Goal: Task Accomplishment & Management: Use online tool/utility

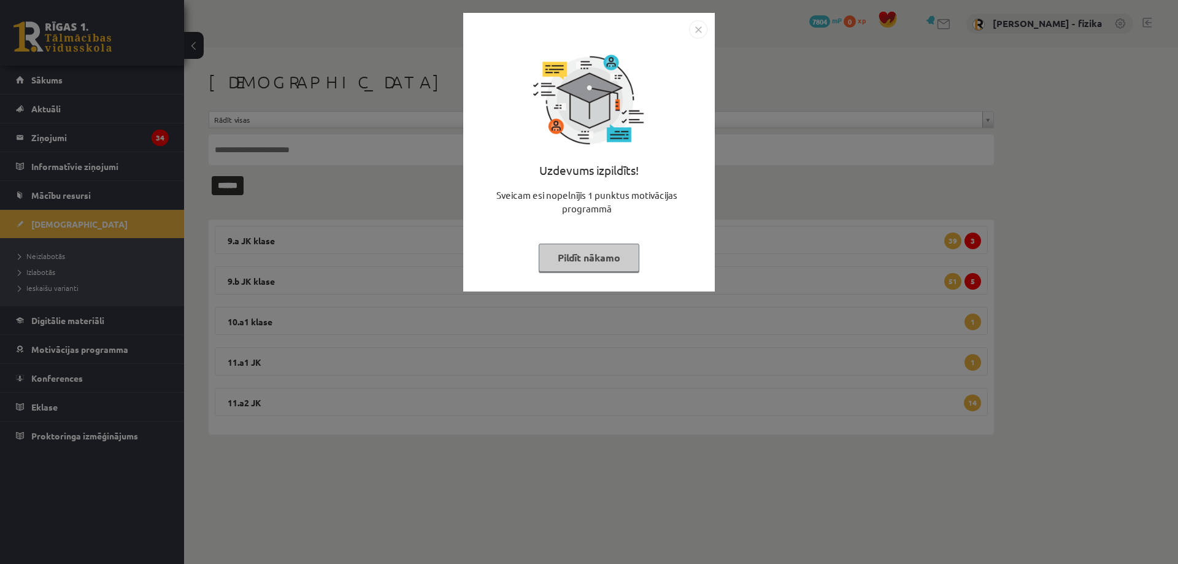
click at [692, 23] on img "Close" at bounding box center [698, 29] width 18 height 18
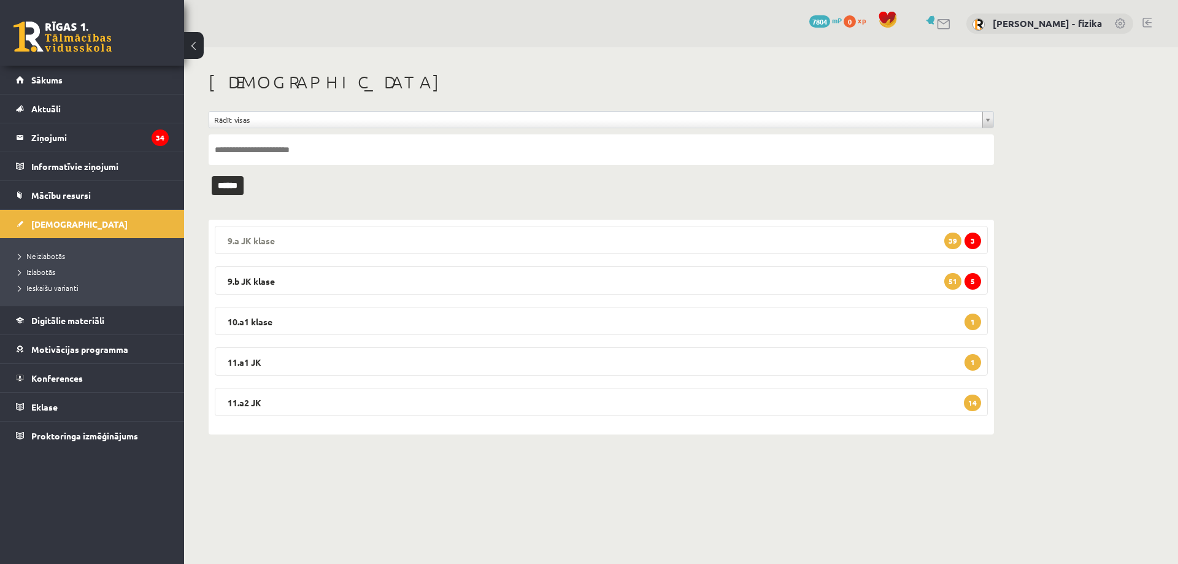
click at [883, 242] on legend "9.a JK klase 3 39" at bounding box center [601, 240] width 773 height 28
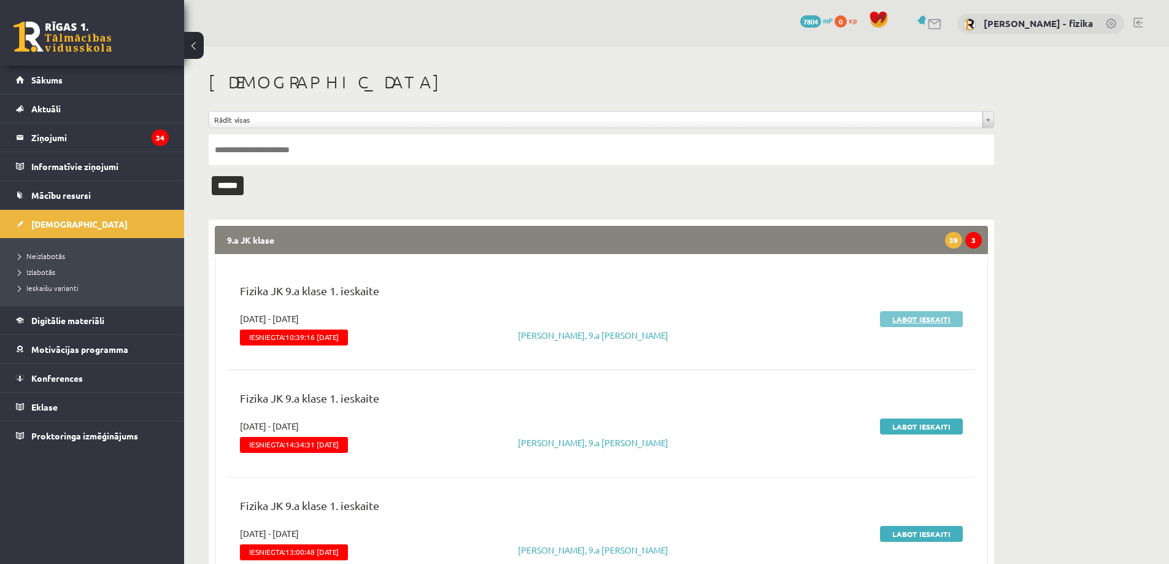
click at [927, 315] on link "Labot ieskaiti" at bounding box center [921, 319] width 83 height 16
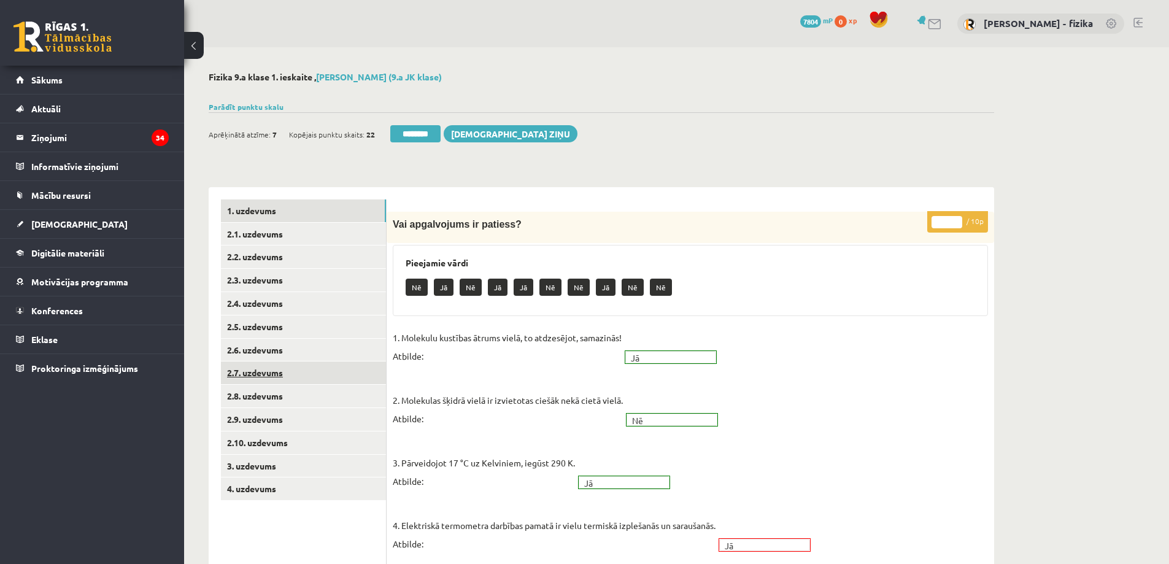
click at [321, 375] on link "2.7. uzdevums" at bounding box center [303, 373] width 165 height 23
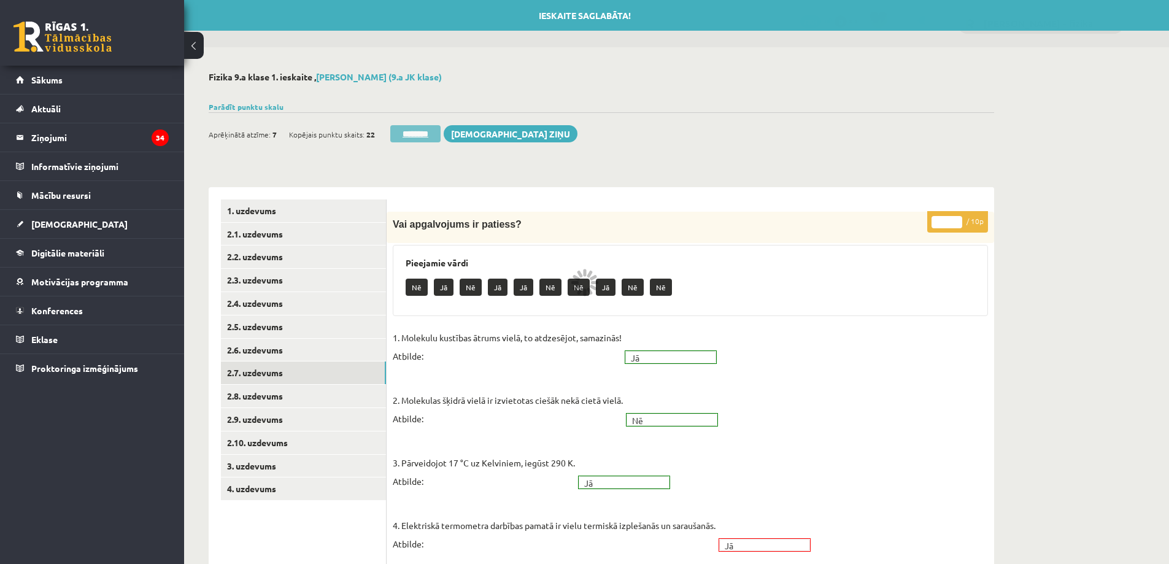
click at [441, 127] on input "********" at bounding box center [415, 133] width 50 height 17
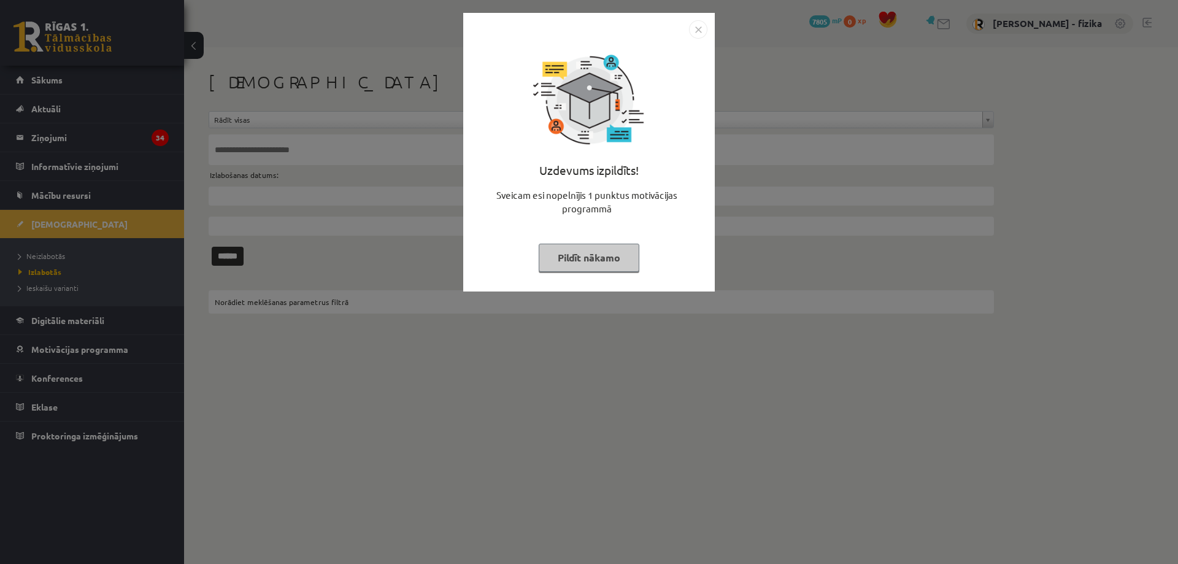
click at [607, 256] on button "Pildīt nākamo" at bounding box center [589, 258] width 101 height 28
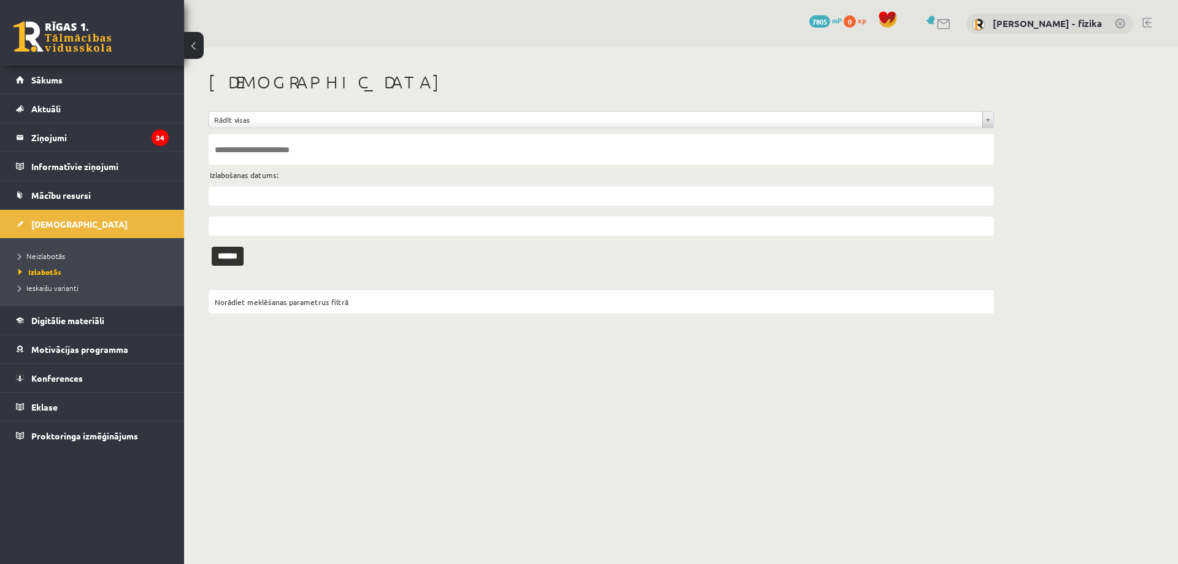
click at [31, 261] on li "Neizlabotās" at bounding box center [94, 256] width 153 height 16
click at [33, 259] on span "Neizlabotās" at bounding box center [44, 256] width 53 height 10
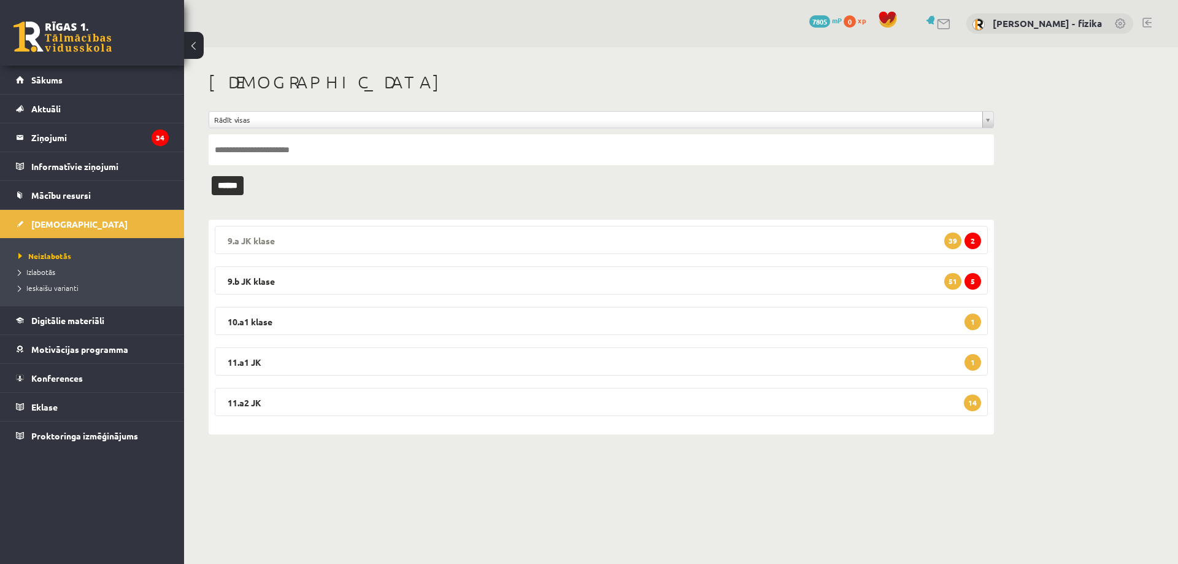
click at [930, 249] on legend "9.a JK klase 2 39" at bounding box center [601, 240] width 773 height 28
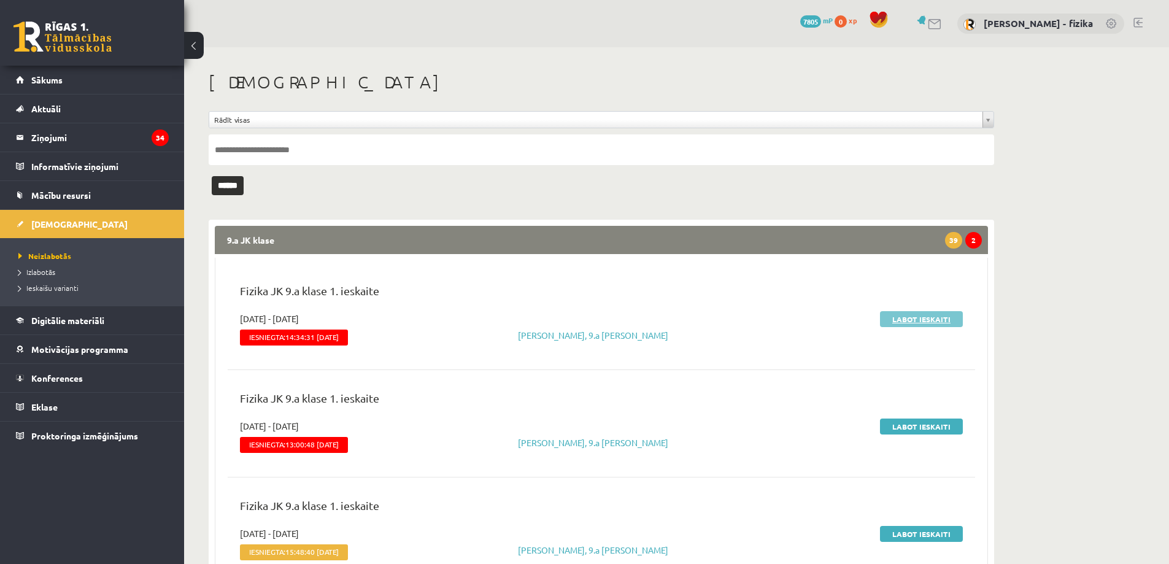
click at [919, 316] on link "Labot ieskaiti" at bounding box center [921, 319] width 83 height 16
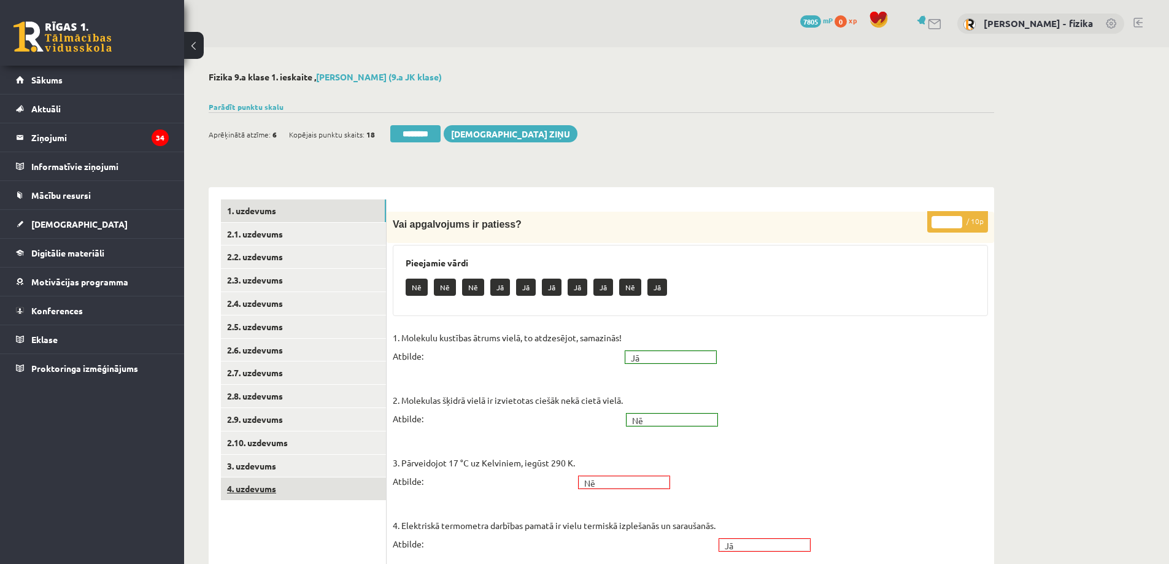
click at [292, 495] on link "4. uzdevums" at bounding box center [303, 489] width 165 height 23
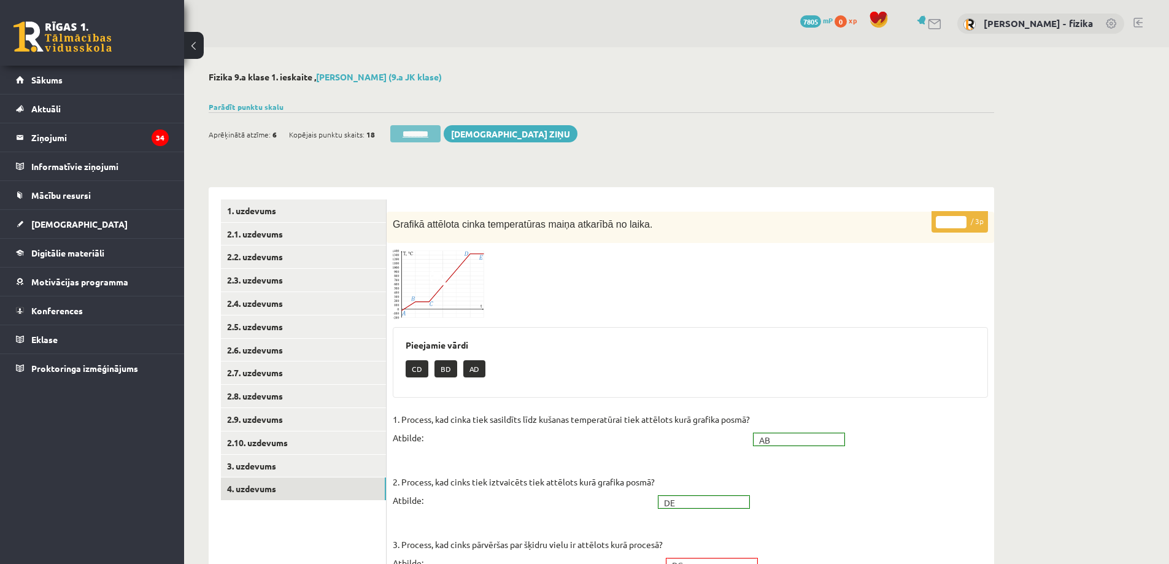
click at [433, 141] on input "********" at bounding box center [415, 133] width 50 height 17
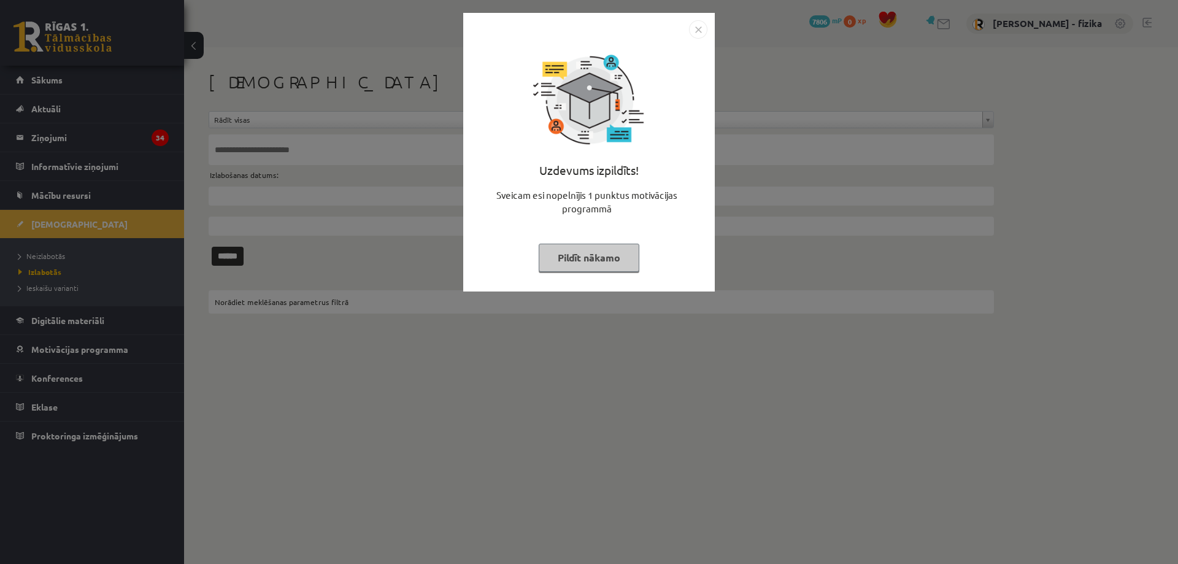
click at [623, 258] on button "Pildīt nākamo" at bounding box center [589, 258] width 101 height 28
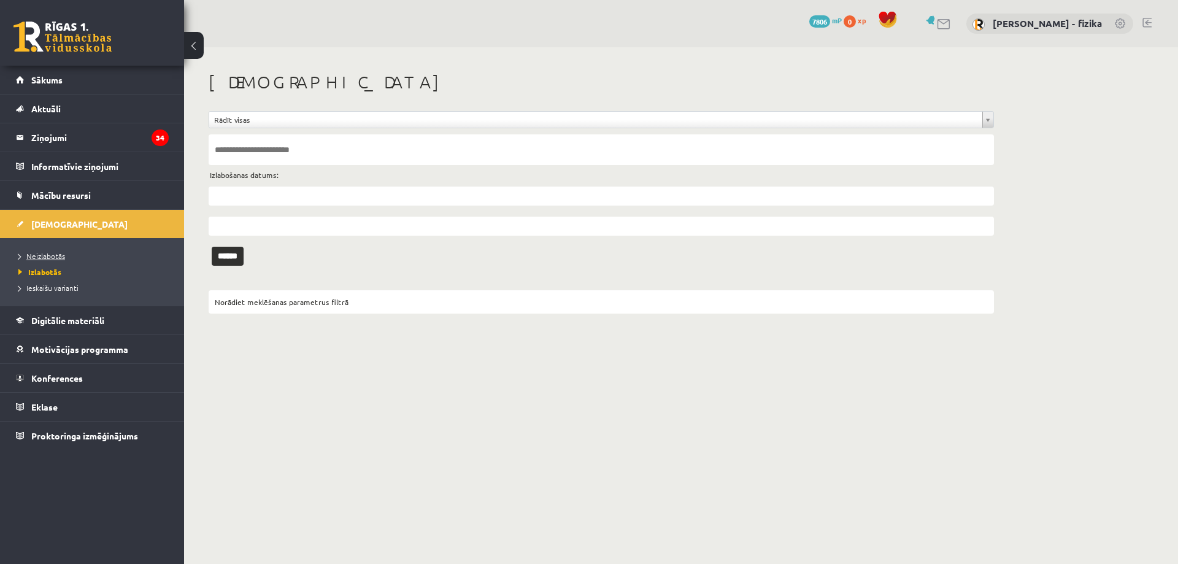
click at [58, 255] on span "Neizlabotās" at bounding box center [41, 256] width 47 height 10
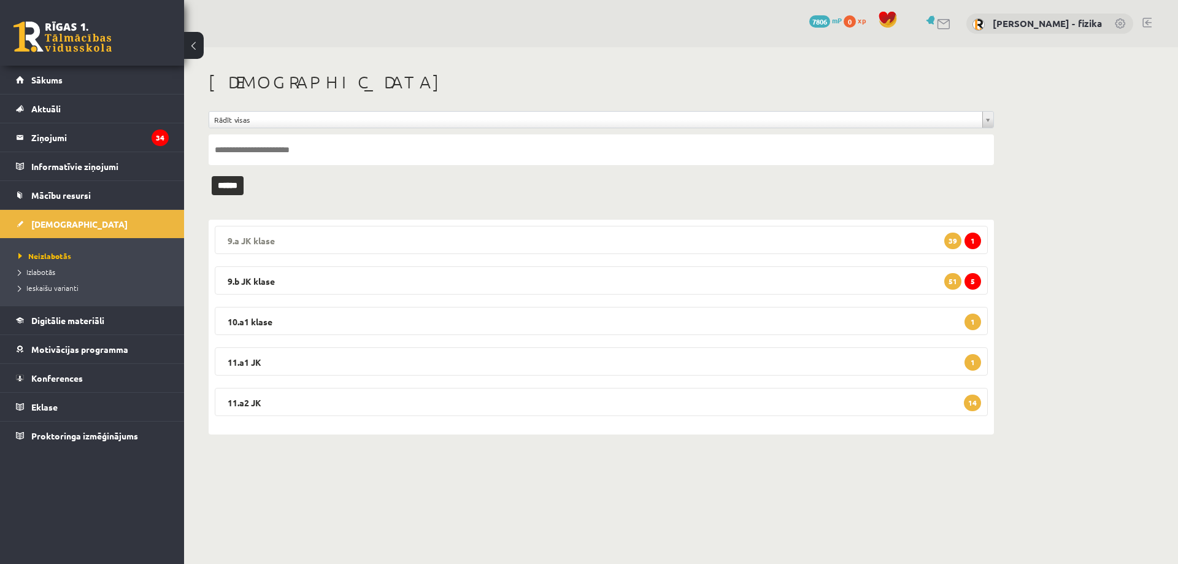
click at [882, 238] on legend "9.a JK klase 1 39" at bounding box center [601, 240] width 773 height 28
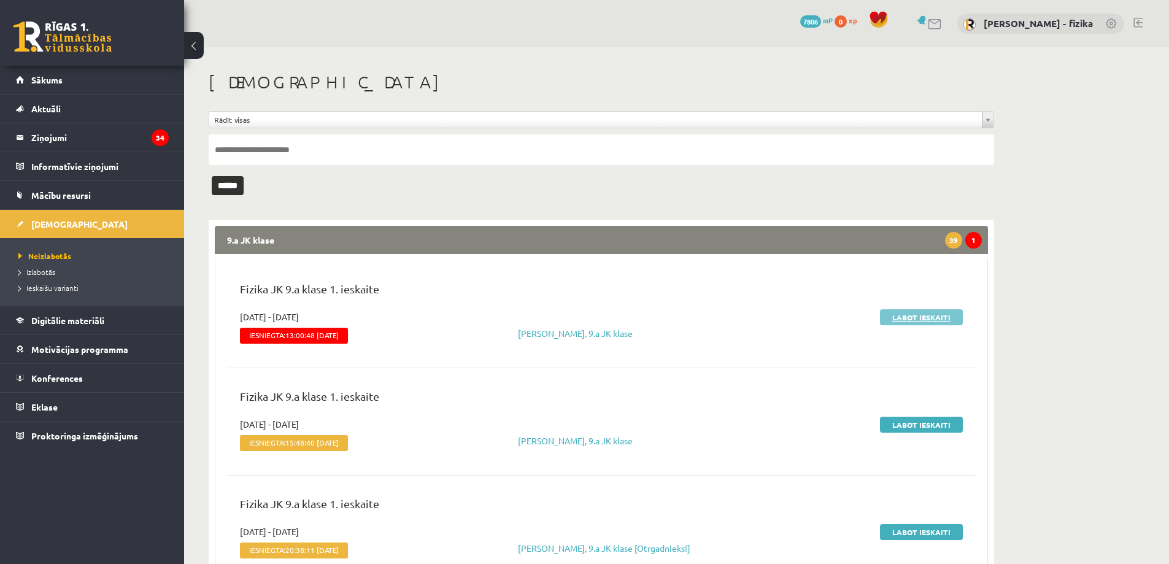
click at [938, 320] on link "Labot ieskaiti" at bounding box center [921, 317] width 83 height 16
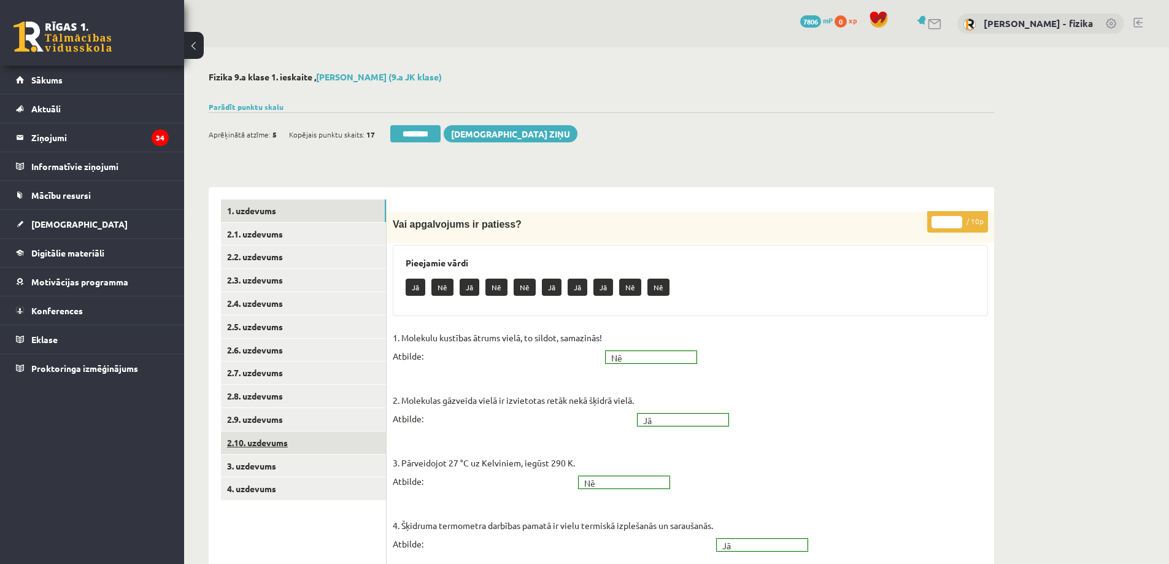
click at [295, 440] on link "2.10. uzdevums" at bounding box center [303, 442] width 165 height 23
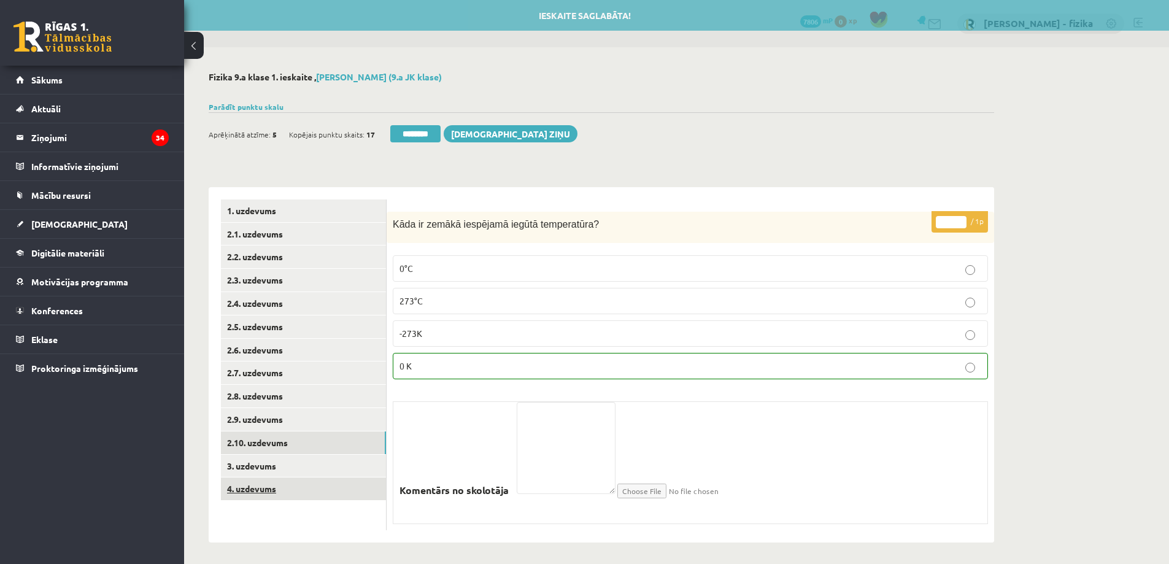
click at [315, 489] on link "4. uzdevums" at bounding box center [303, 489] width 165 height 23
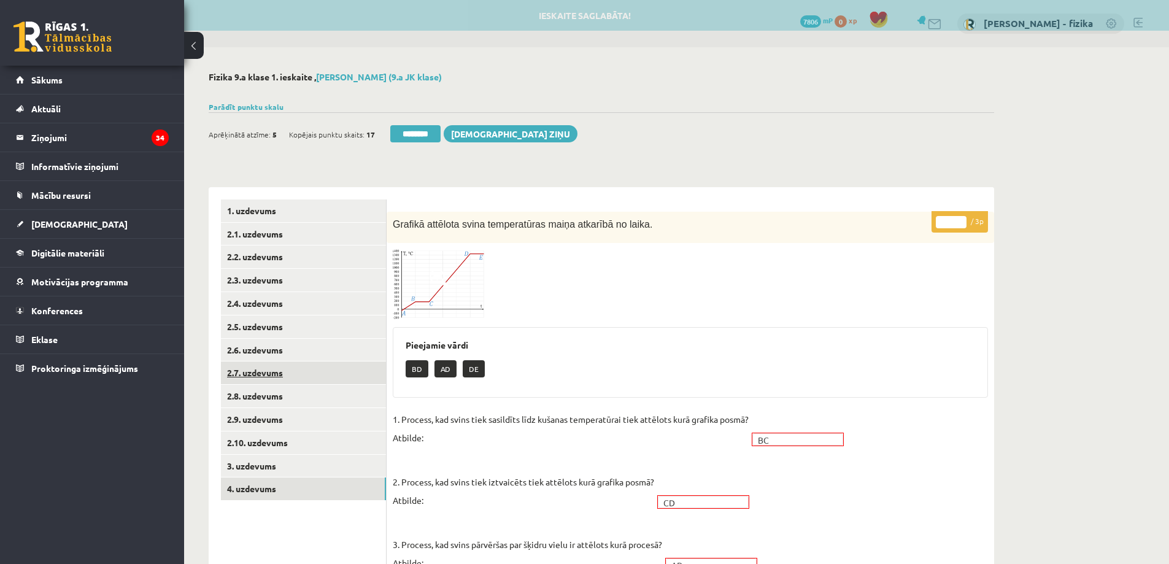
click at [314, 377] on link "2.7. uzdevums" at bounding box center [303, 373] width 165 height 23
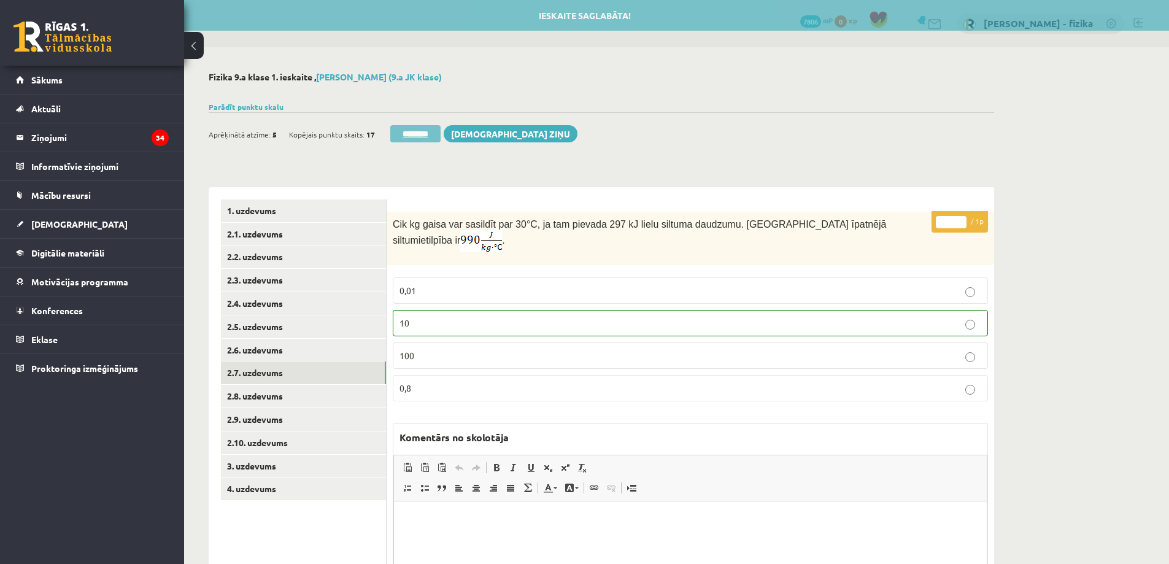
click at [429, 134] on input "********" at bounding box center [415, 133] width 50 height 17
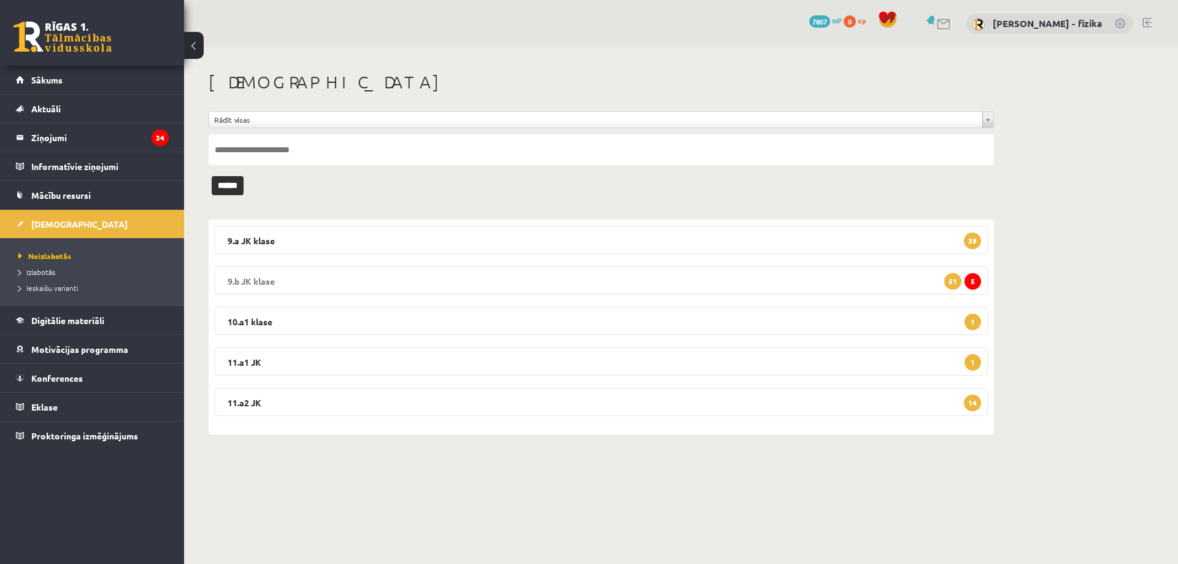
click at [833, 285] on legend "9.b JK klase 5 51" at bounding box center [601, 280] width 773 height 28
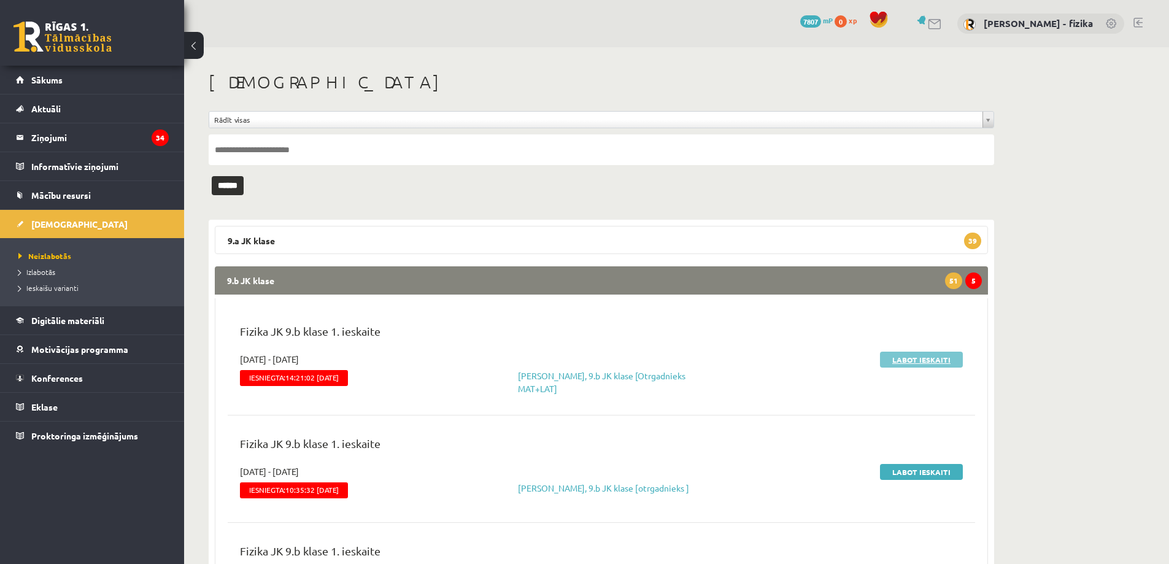
click at [921, 358] on link "Labot ieskaiti" at bounding box center [921, 360] width 83 height 16
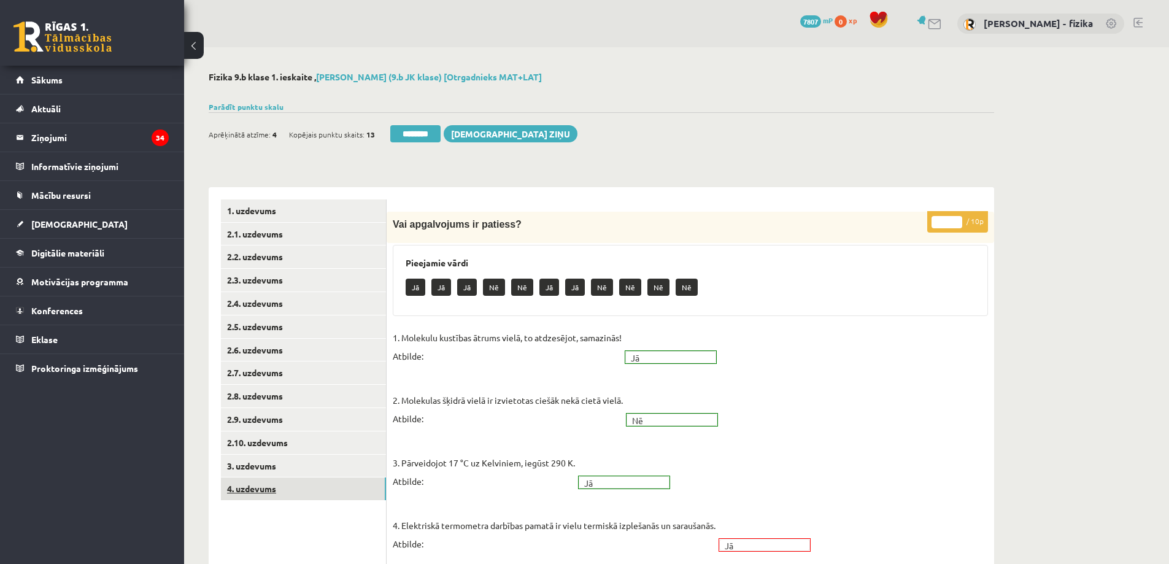
click at [311, 488] on link "4. uzdevums" at bounding box center [303, 489] width 165 height 23
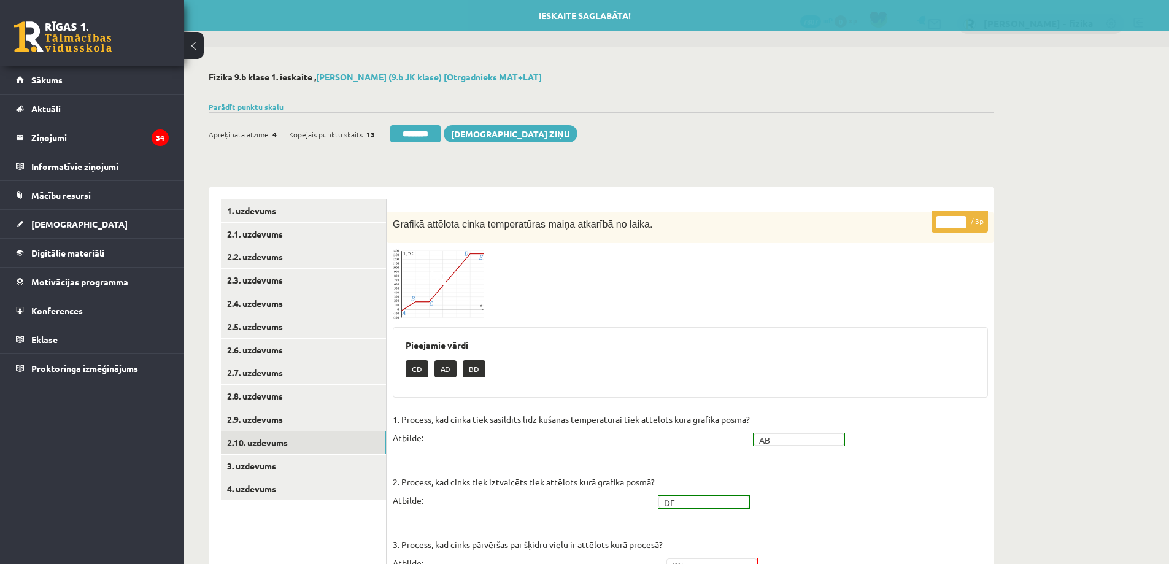
click at [322, 443] on link "2.10. uzdevums" at bounding box center [303, 442] width 165 height 23
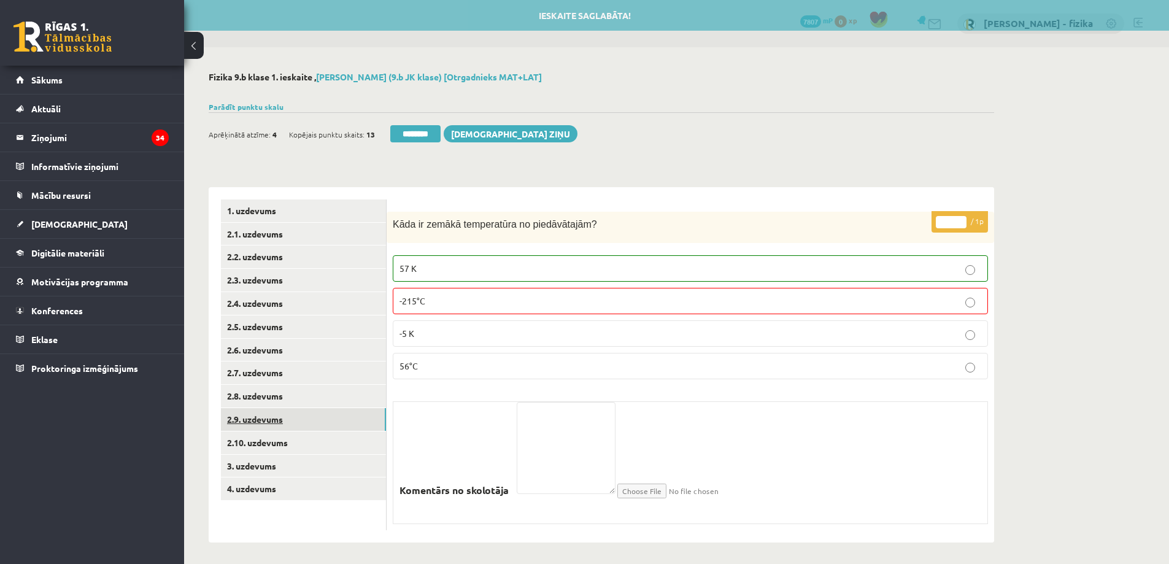
click at [336, 427] on link "2.9. uzdevums" at bounding box center [303, 419] width 165 height 23
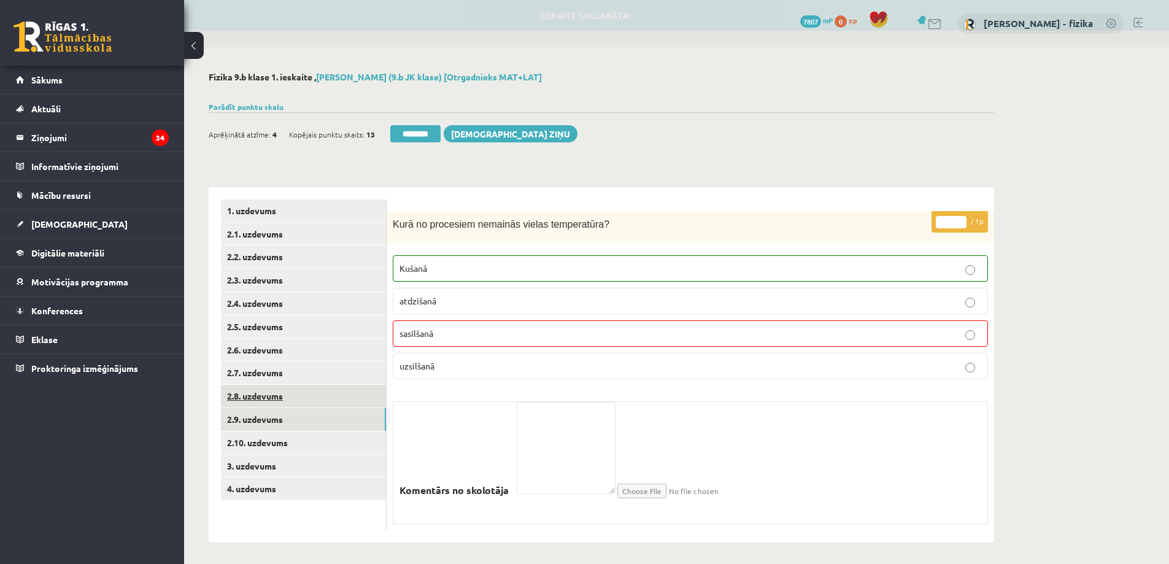
click at [334, 406] on link "2.8. uzdevums" at bounding box center [303, 396] width 165 height 23
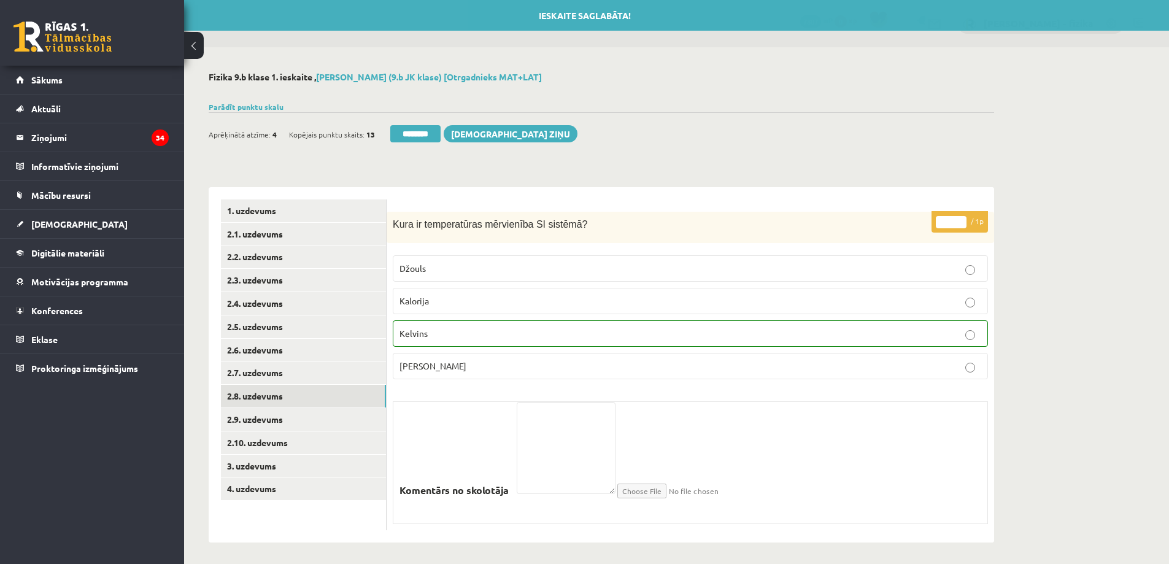
click at [437, 122] on div "Ieskaite saglabāta! Aprēķinātā atzīme: 4 Kopējais punktu skaits: 13 ******** Sū…" at bounding box center [602, 129] width 786 height 34
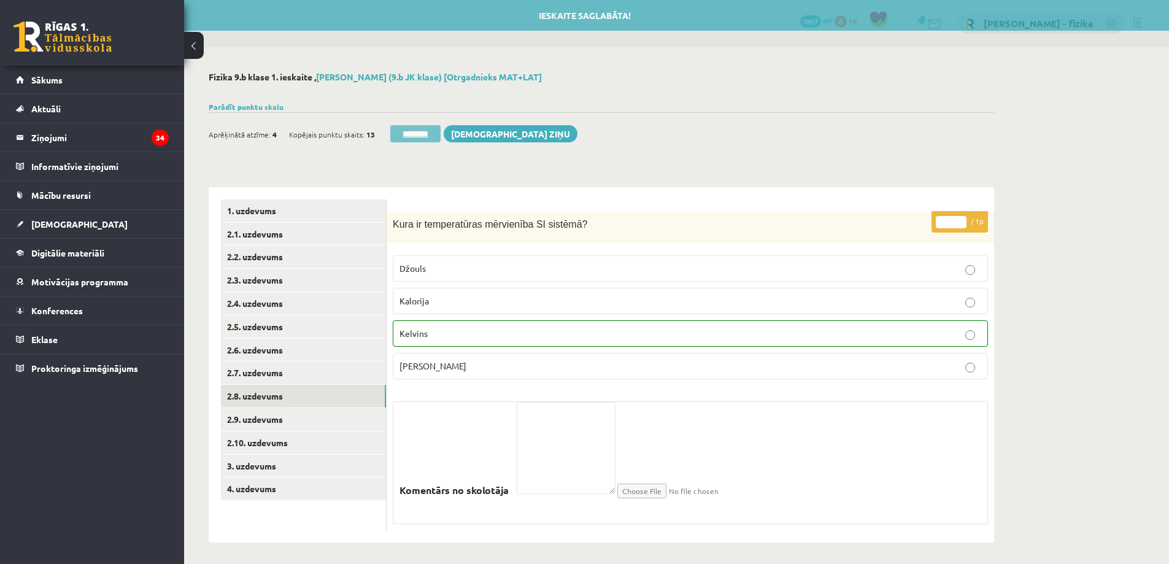
click at [422, 129] on input "********" at bounding box center [415, 133] width 50 height 17
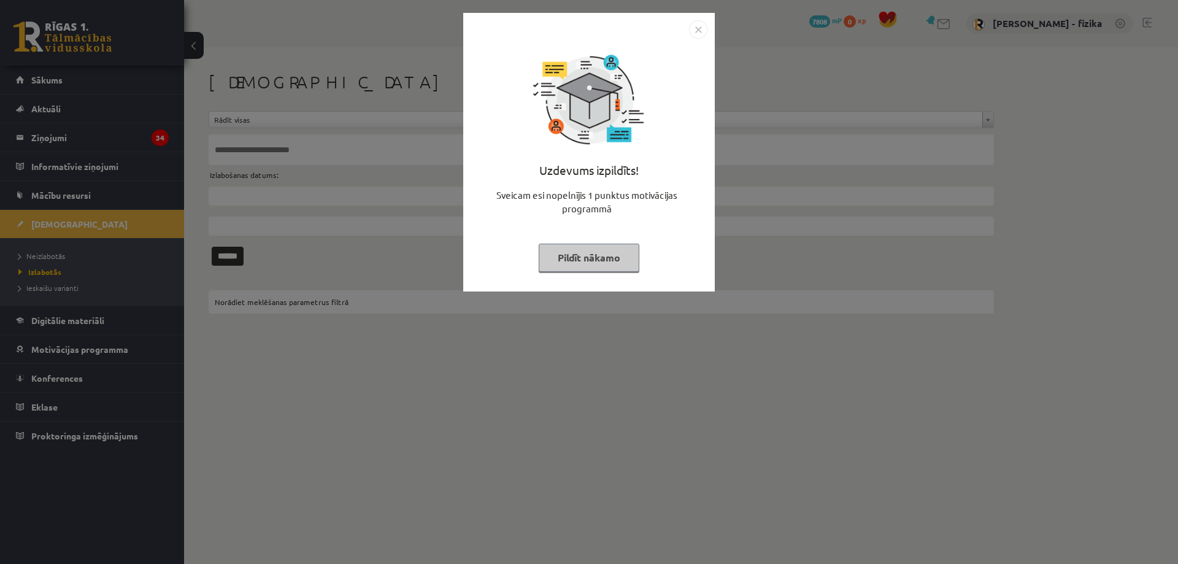
click at [608, 263] on button "Pildīt nākamo" at bounding box center [589, 258] width 101 height 28
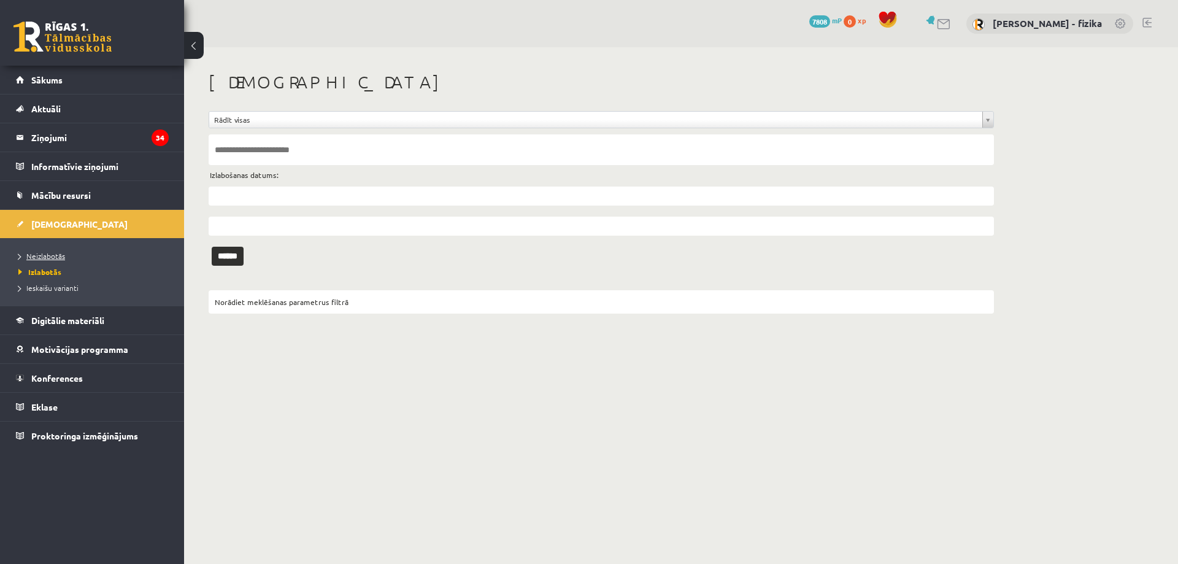
click at [47, 255] on span "Neizlabotās" at bounding box center [41, 256] width 47 height 10
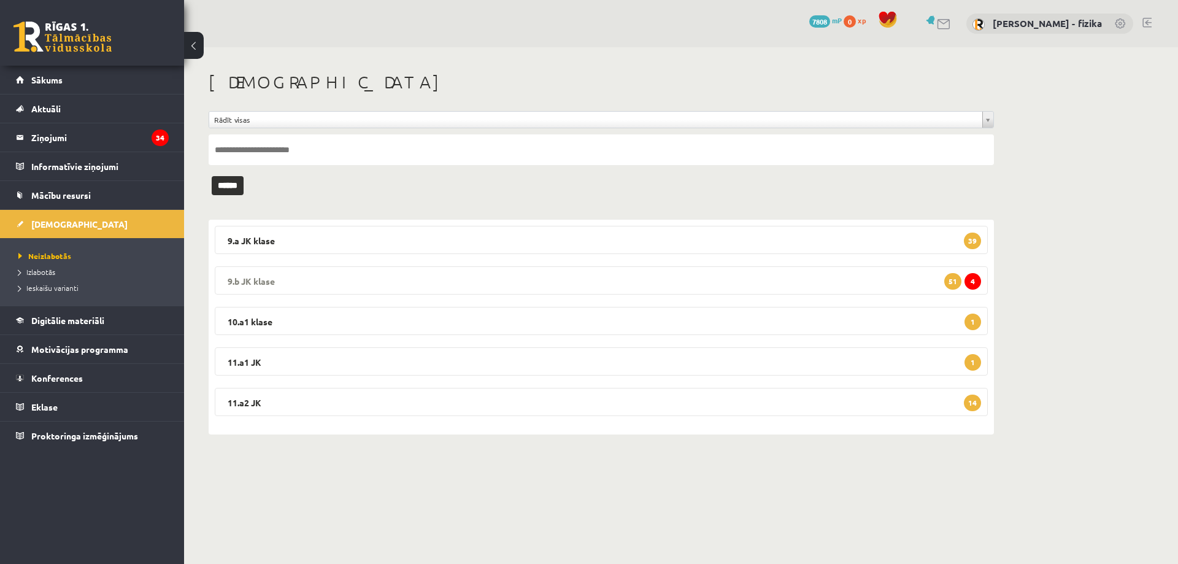
click at [886, 279] on legend "9.b JK klase 4 51" at bounding box center [601, 280] width 773 height 28
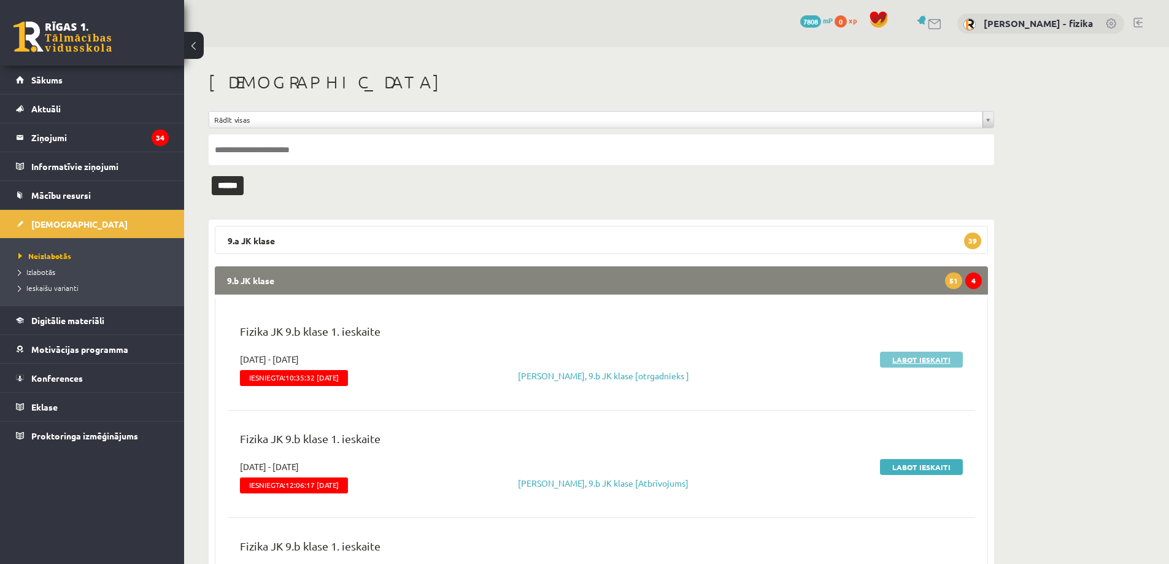
click at [920, 355] on link "Labot ieskaiti" at bounding box center [921, 360] width 83 height 16
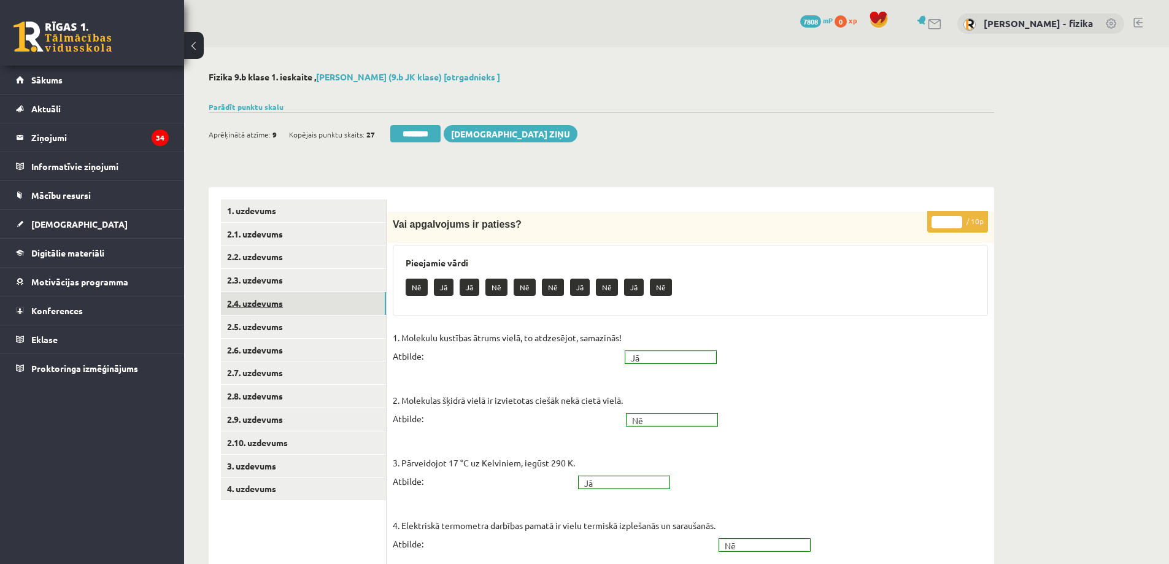
click at [285, 293] on link "2.4. uzdevums" at bounding box center [303, 303] width 165 height 23
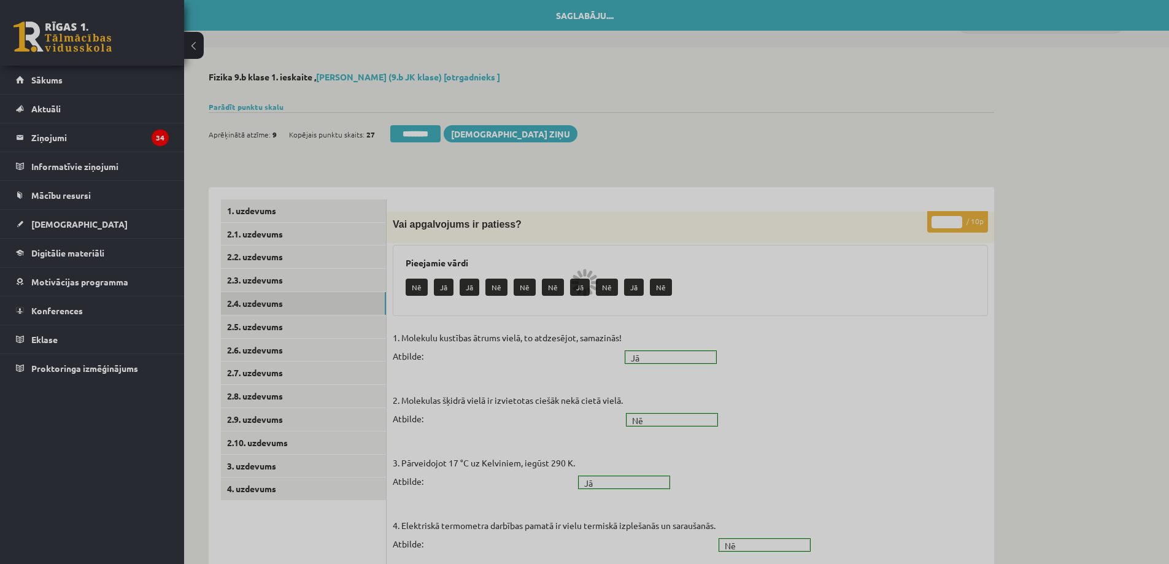
click at [273, 392] on div at bounding box center [584, 282] width 1169 height 564
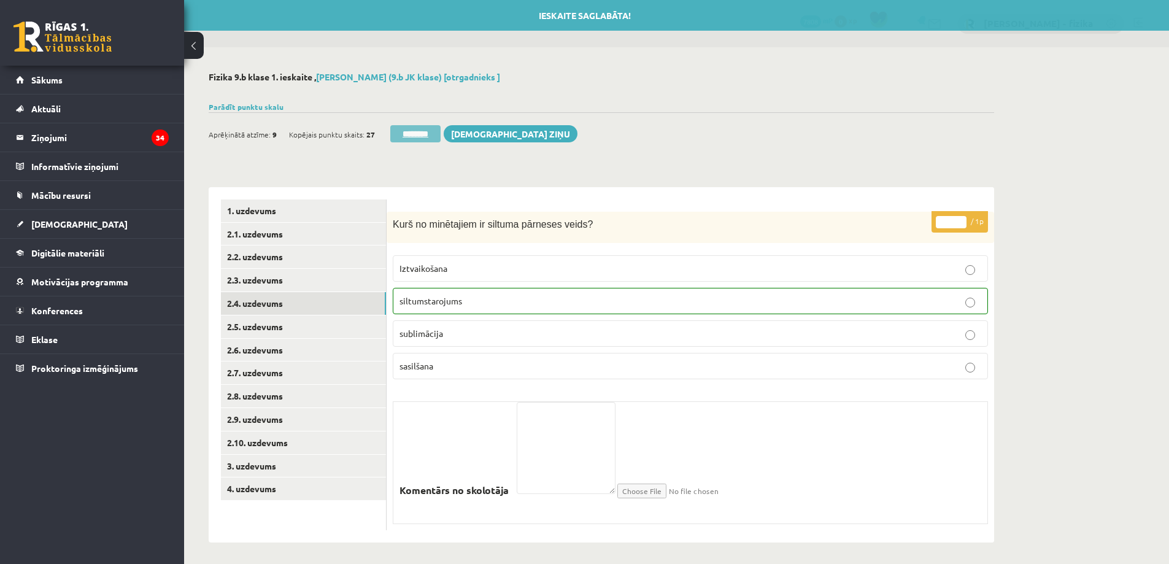
click at [425, 125] on input "********" at bounding box center [415, 133] width 50 height 17
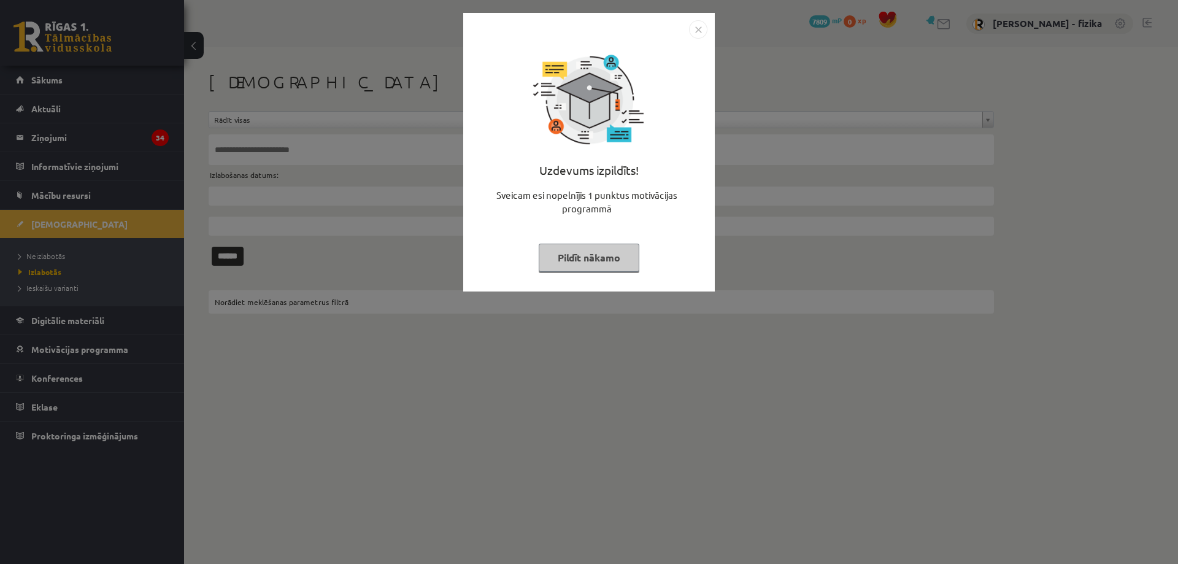
click at [598, 255] on button "Pildīt nākamo" at bounding box center [589, 258] width 101 height 28
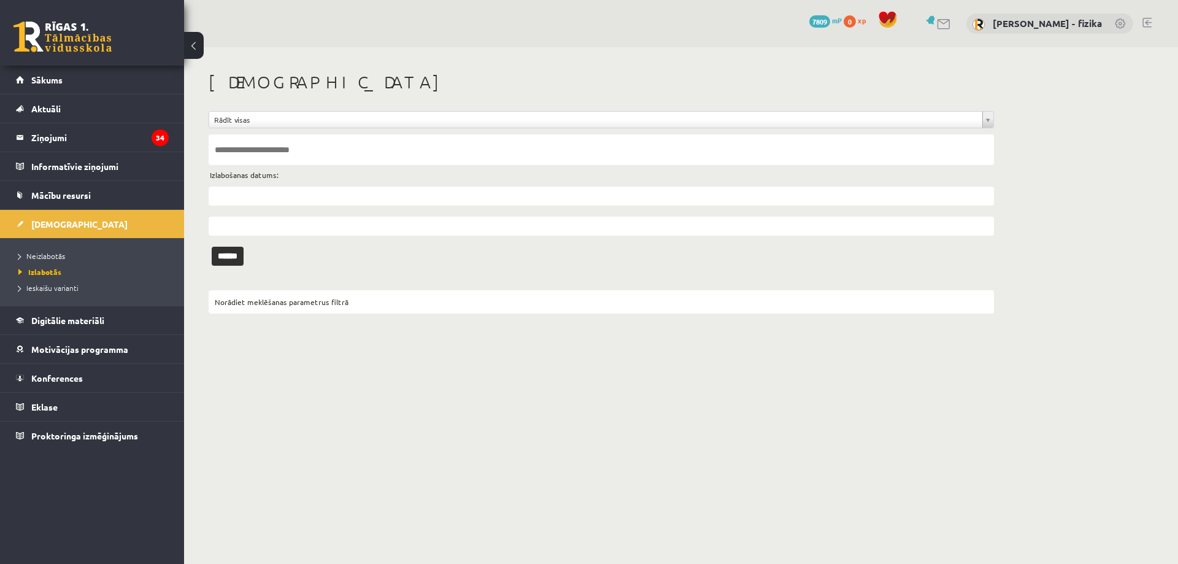
click at [45, 248] on li "Neizlabotās" at bounding box center [94, 256] width 153 height 16
click at [44, 255] on span "Neizlabotās" at bounding box center [44, 256] width 53 height 10
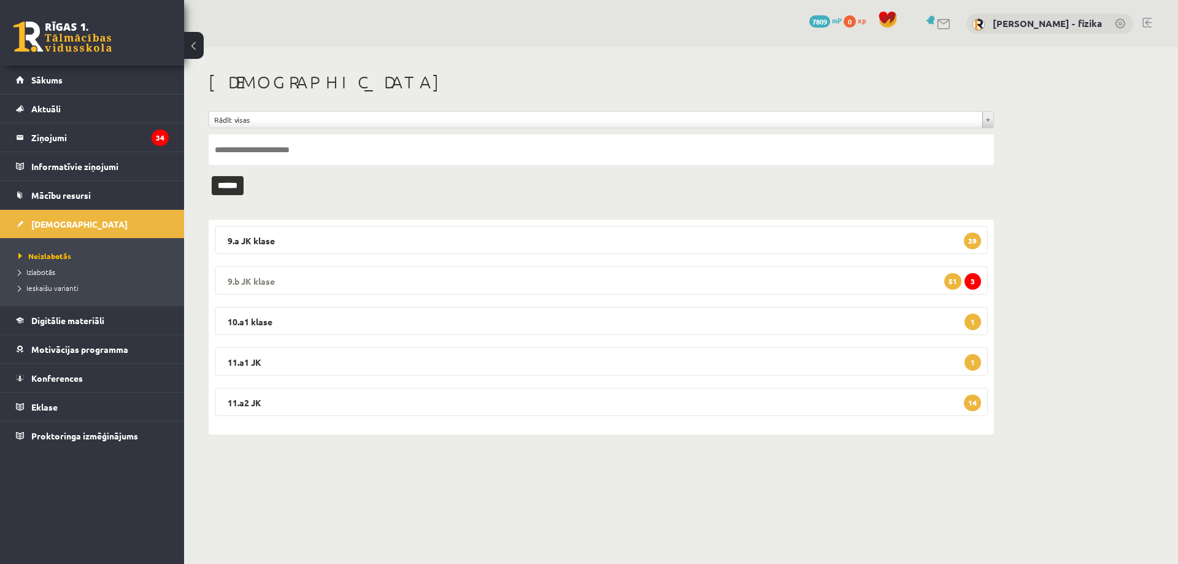
click at [871, 292] on legend "9.b JK klase 3 51" at bounding box center [601, 280] width 773 height 28
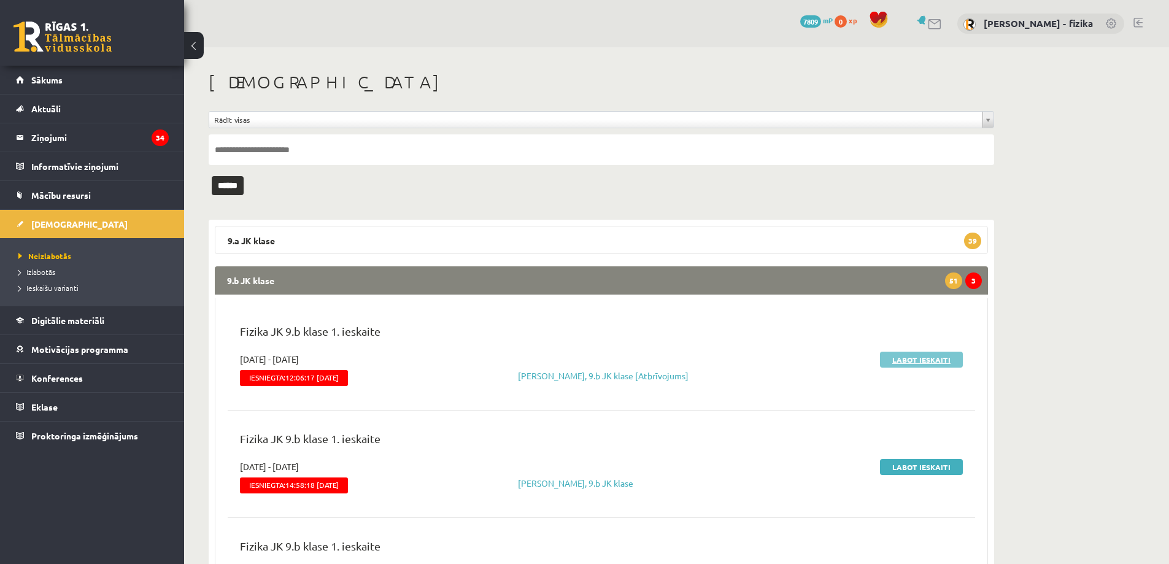
click at [917, 365] on link "Labot ieskaiti" at bounding box center [921, 360] width 83 height 16
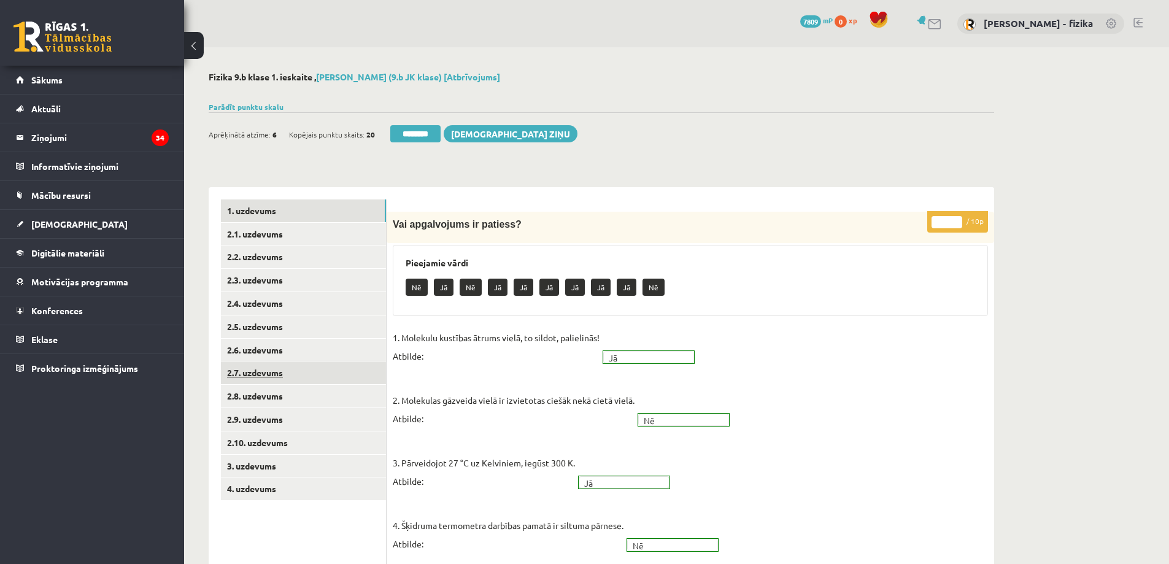
click at [249, 373] on link "2.7. uzdevums" at bounding box center [303, 373] width 165 height 23
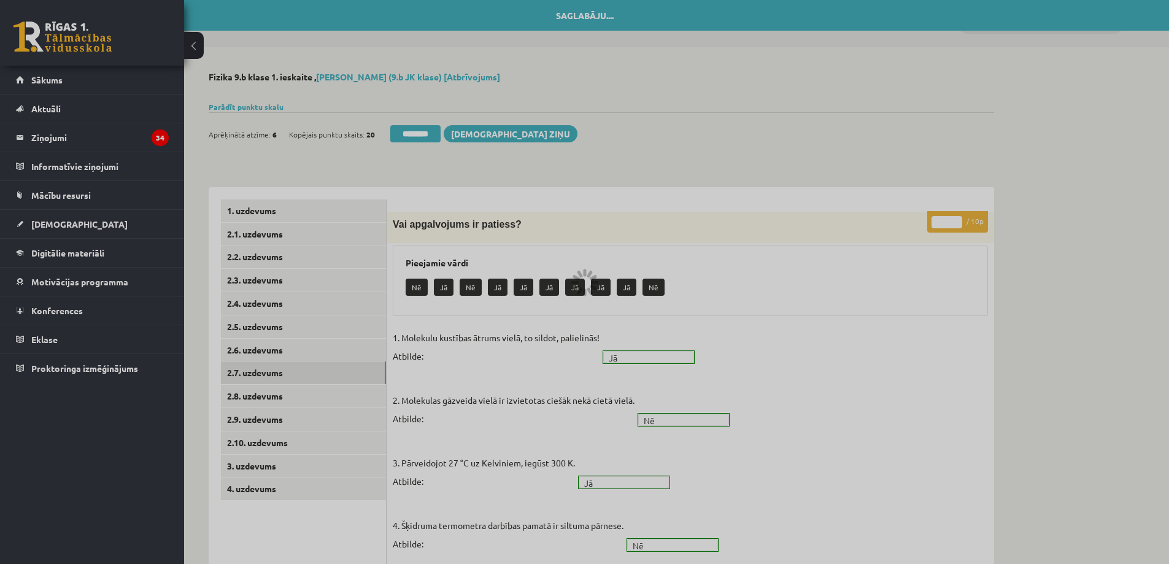
click at [438, 133] on input "********" at bounding box center [415, 133] width 50 height 17
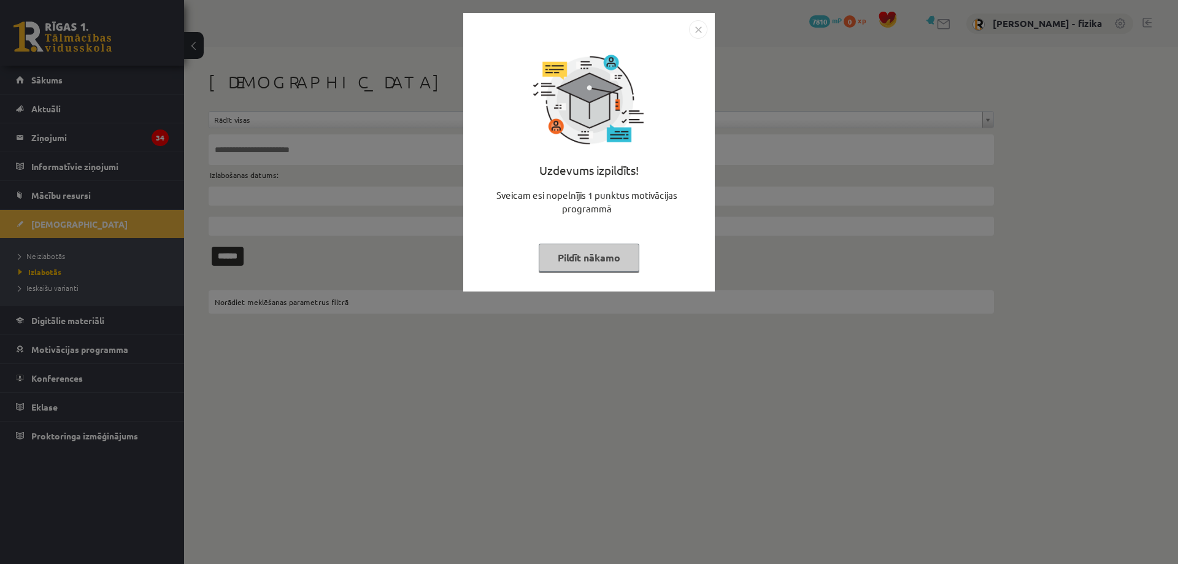
click at [621, 246] on button "Pildīt nākamo" at bounding box center [589, 258] width 101 height 28
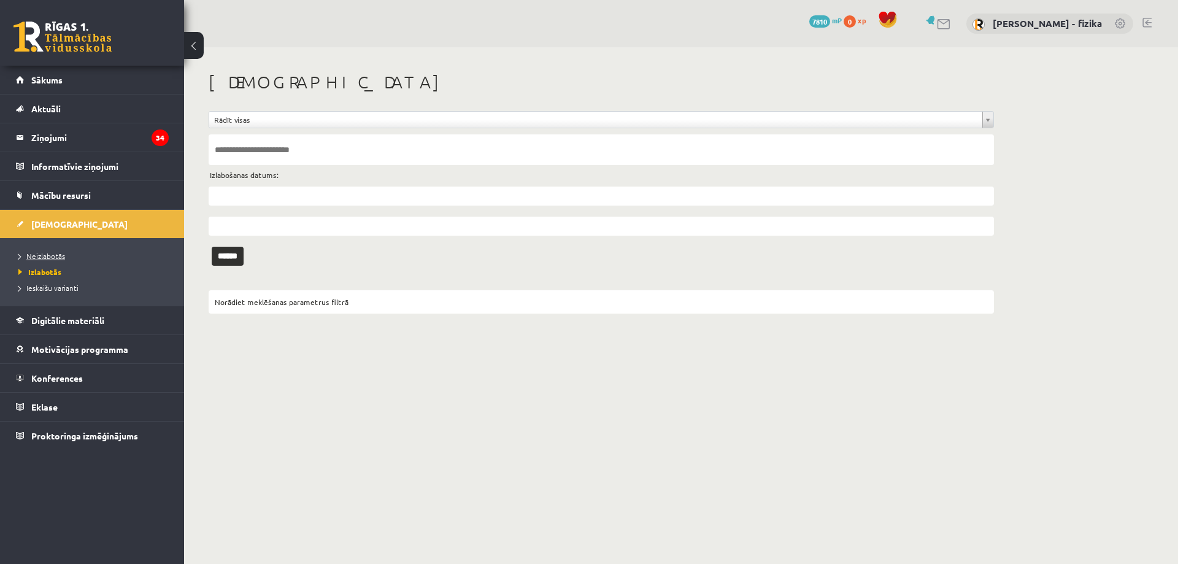
click at [47, 255] on span "Neizlabotās" at bounding box center [41, 256] width 47 height 10
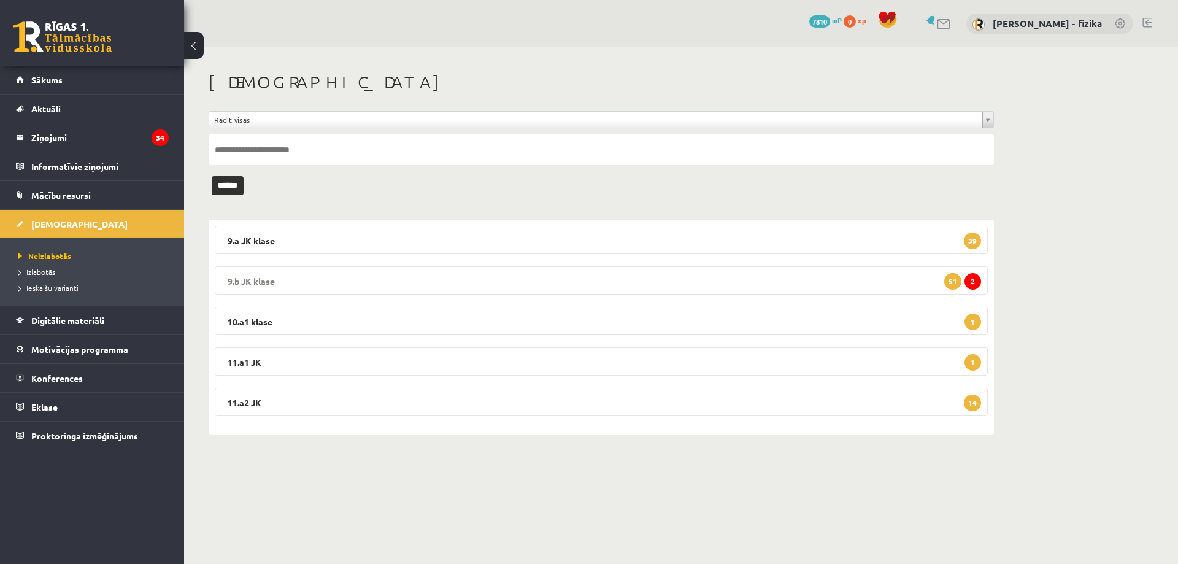
click at [888, 290] on legend "9.b JK klase 2 51" at bounding box center [601, 280] width 773 height 28
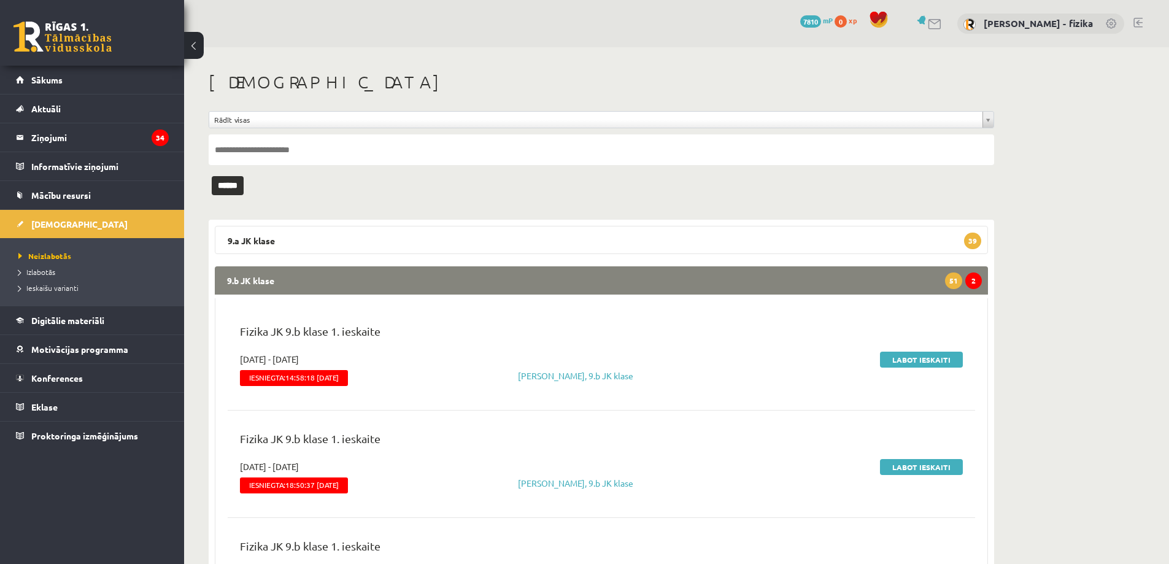
click at [919, 368] on div "Labot ieskaiti" at bounding box center [848, 371] width 247 height 37
click at [923, 360] on link "Labot ieskaiti" at bounding box center [921, 360] width 83 height 16
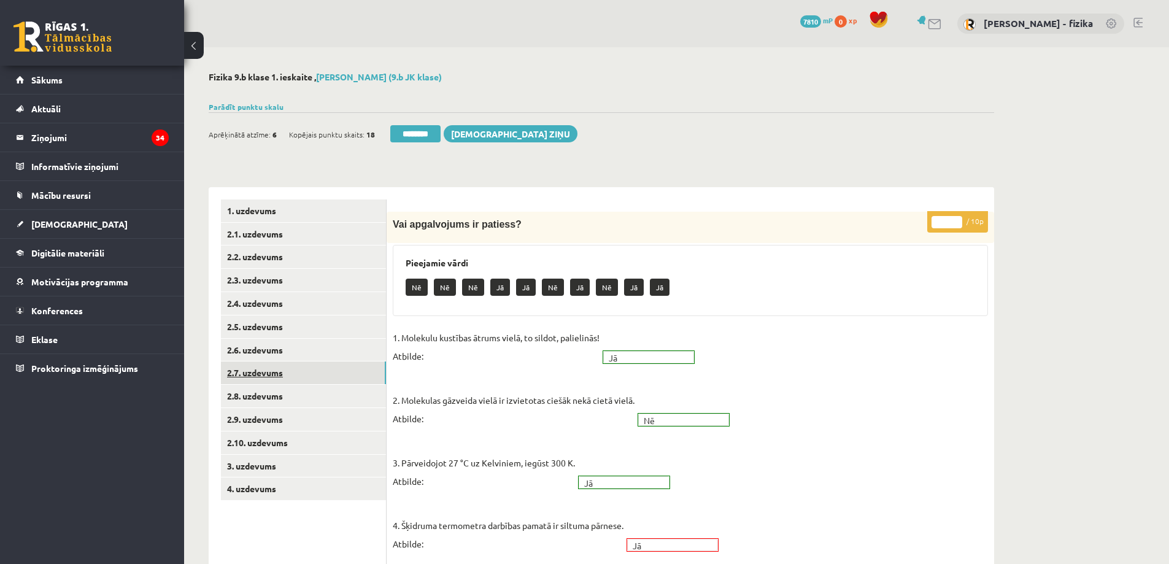
click at [292, 362] on link "2.7. uzdevums" at bounding box center [303, 373] width 165 height 23
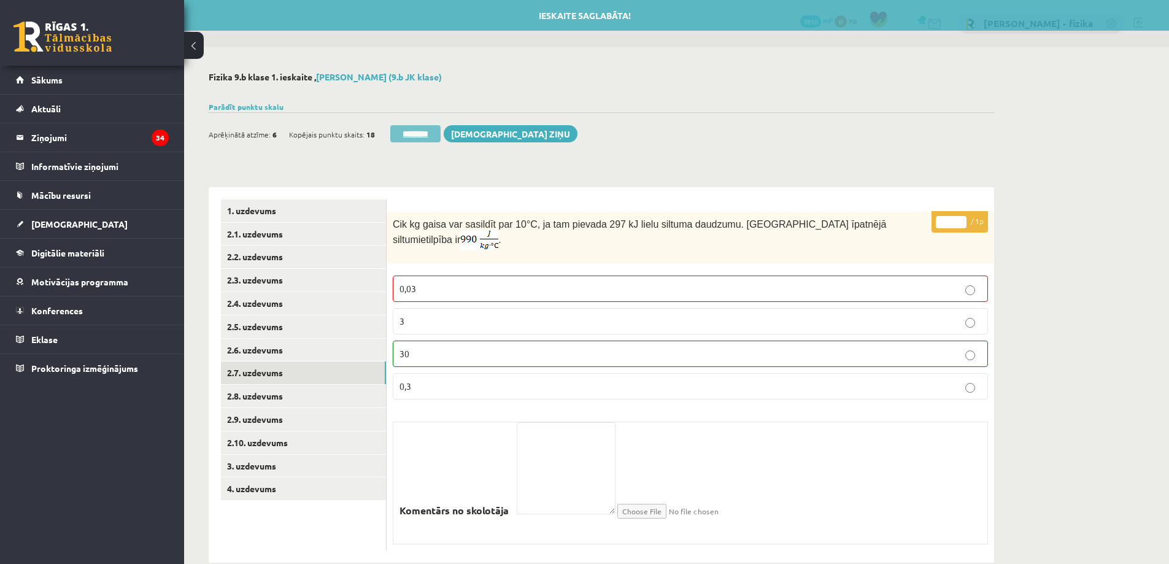
click at [425, 136] on input "********" at bounding box center [415, 133] width 50 height 17
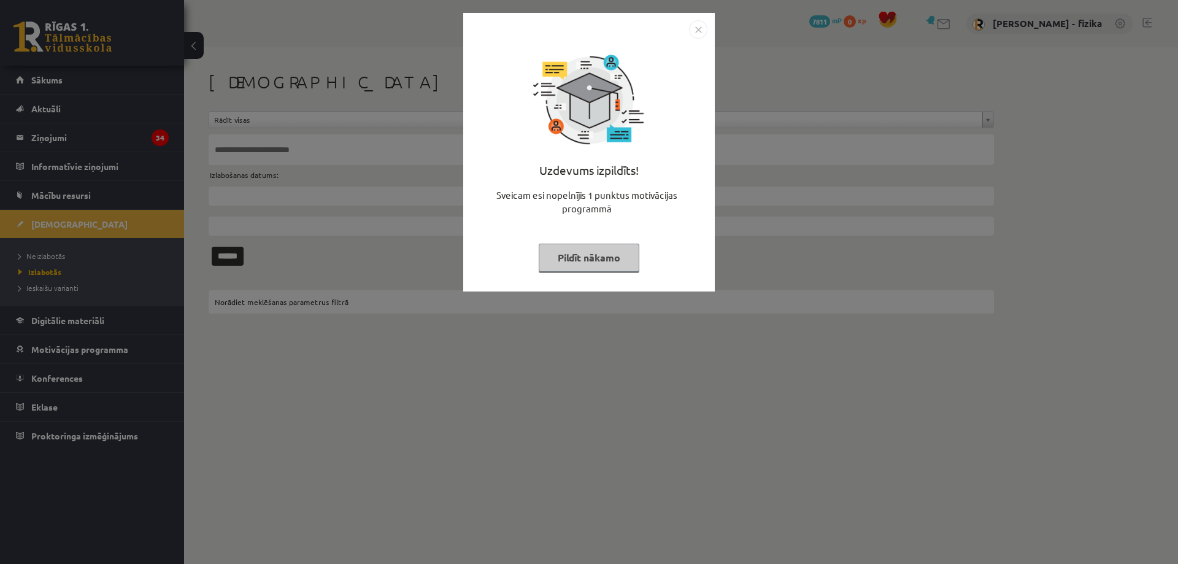
click at [567, 252] on button "Pildīt nākamo" at bounding box center [589, 258] width 101 height 28
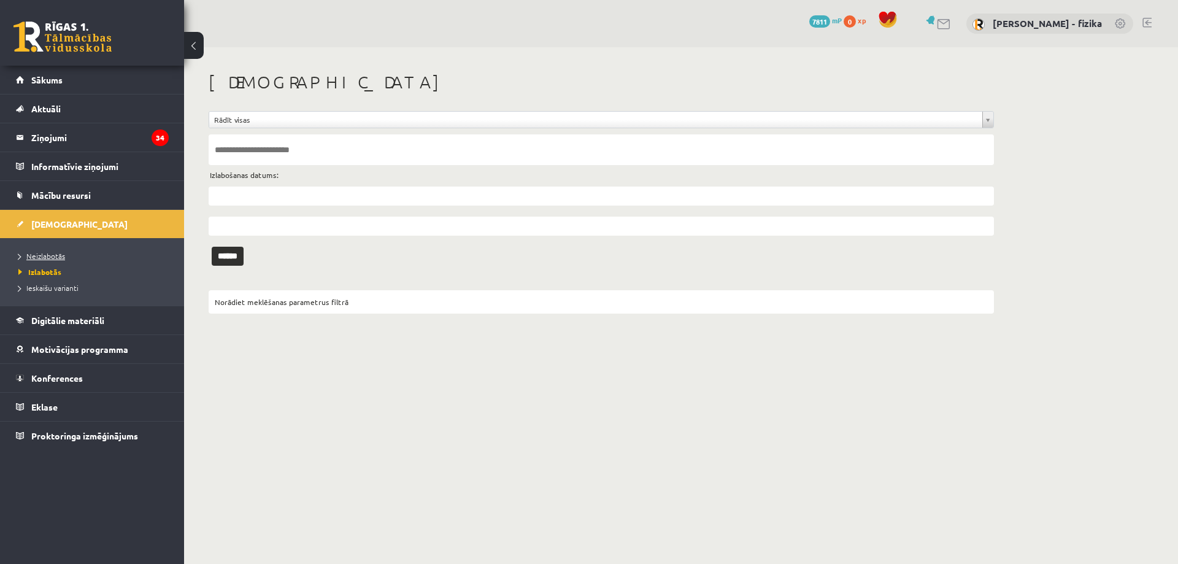
click at [38, 256] on span "Neizlabotās" at bounding box center [41, 256] width 47 height 10
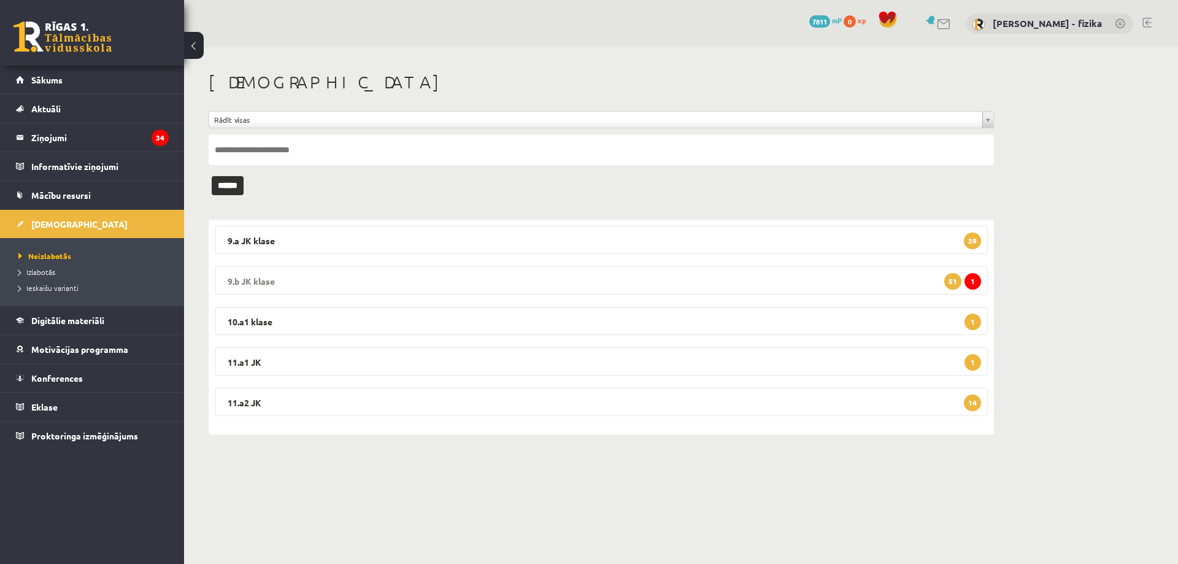
click at [830, 282] on legend "9.b JK klase 1 51" at bounding box center [601, 280] width 773 height 28
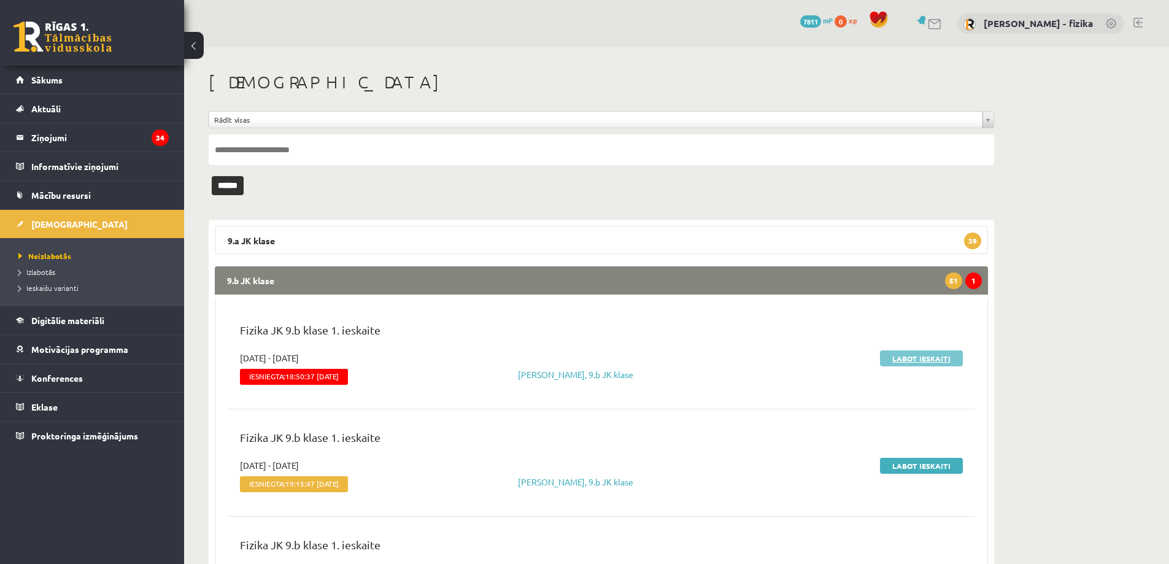
click at [907, 356] on link "Labot ieskaiti" at bounding box center [921, 358] width 83 height 16
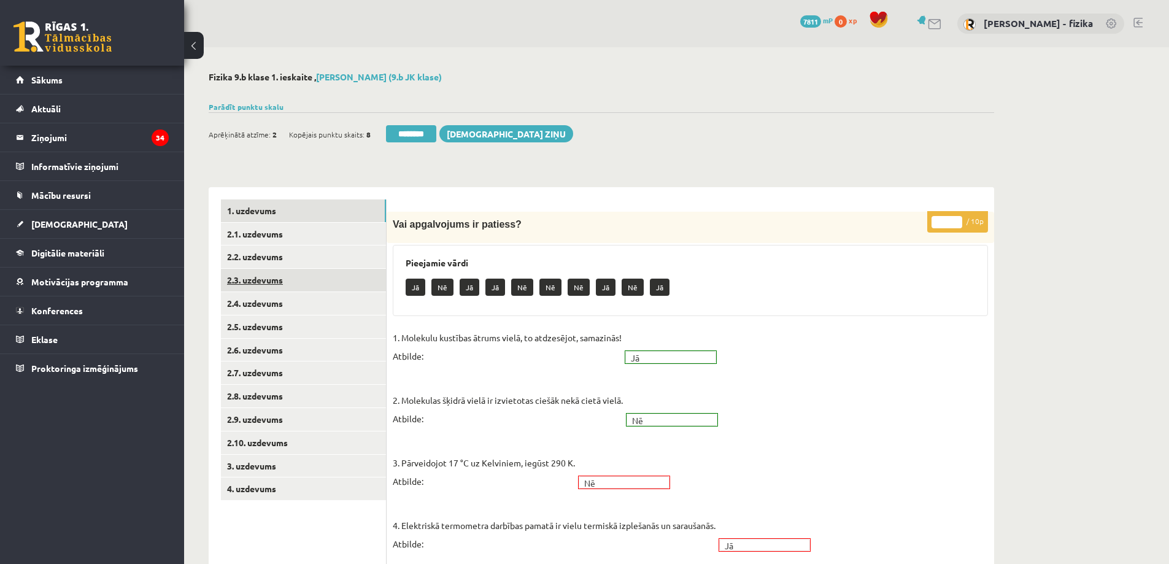
click at [300, 274] on link "2.3. uzdevums" at bounding box center [303, 280] width 165 height 23
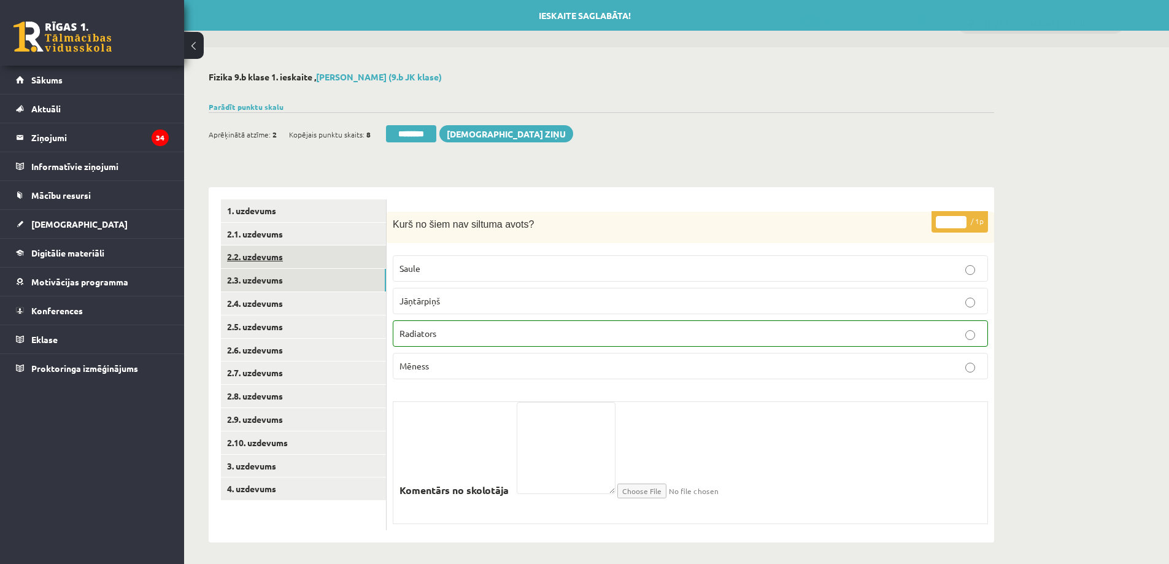
click at [311, 257] on link "2.2. uzdevums" at bounding box center [303, 257] width 165 height 23
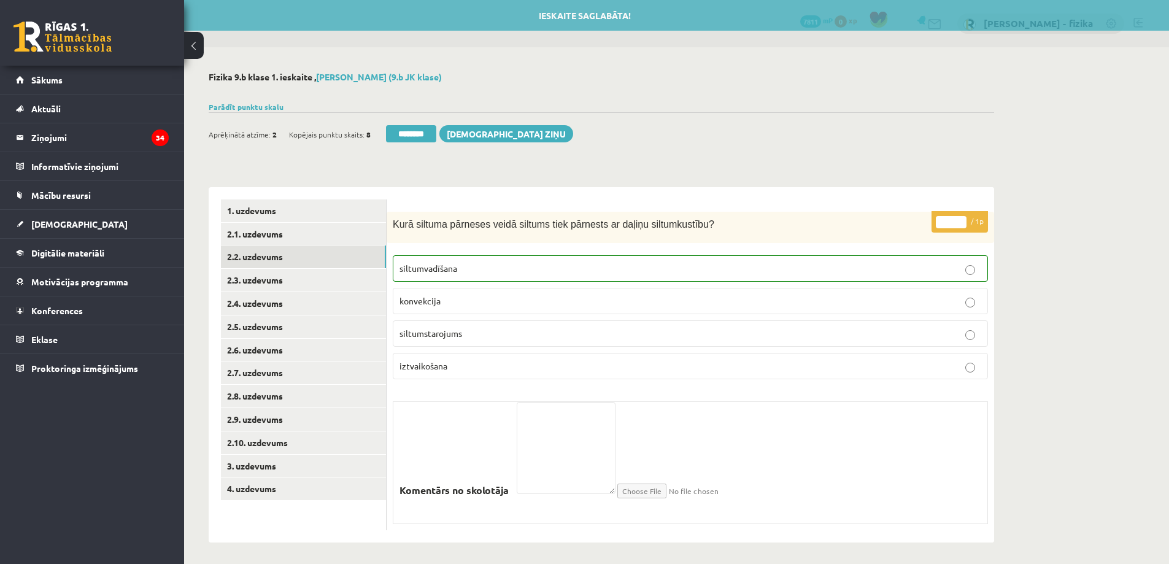
drag, startPoint x: 422, startPoint y: 136, endPoint x: 635, endPoint y: 45, distance: 232.1
click at [422, 136] on input "********" at bounding box center [411, 133] width 50 height 17
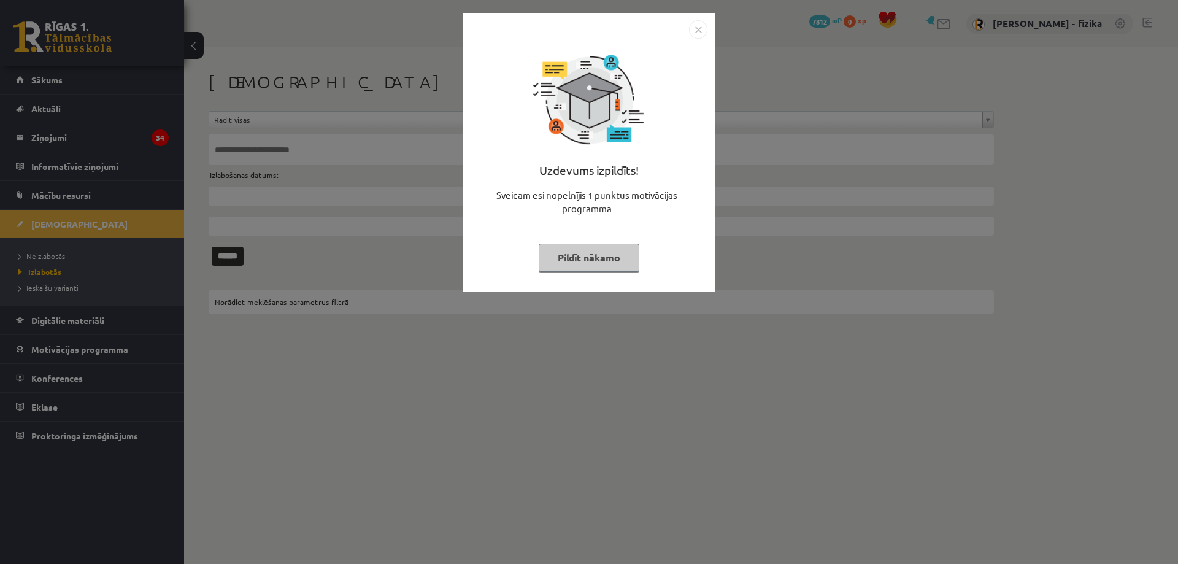
click at [576, 258] on button "Pildīt nākamo" at bounding box center [589, 258] width 101 height 28
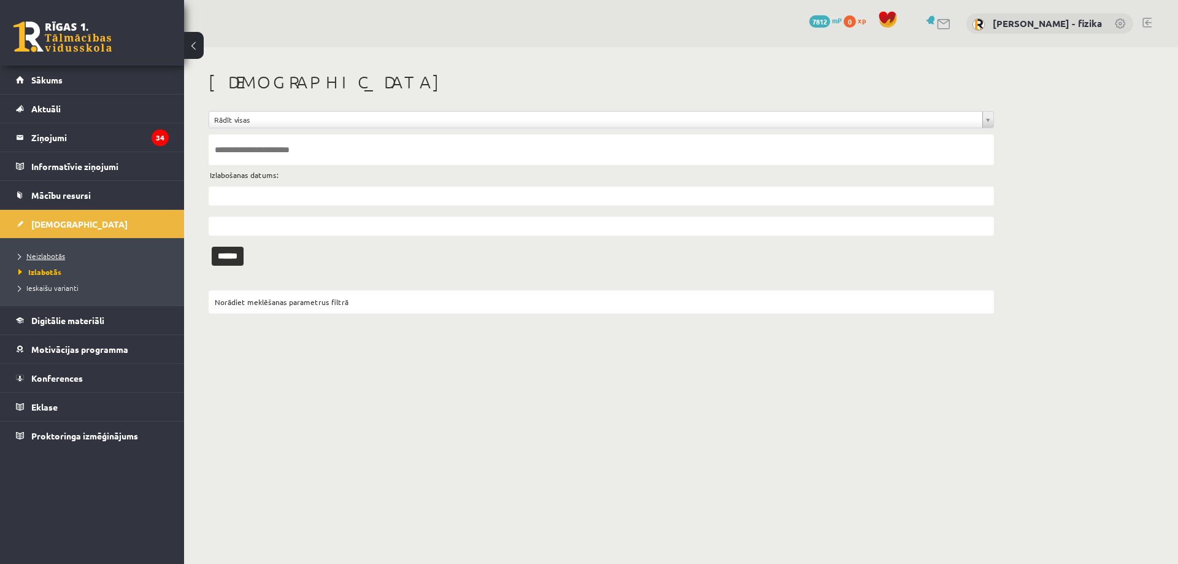
click at [41, 260] on link "Neizlabotās" at bounding box center [94, 255] width 153 height 11
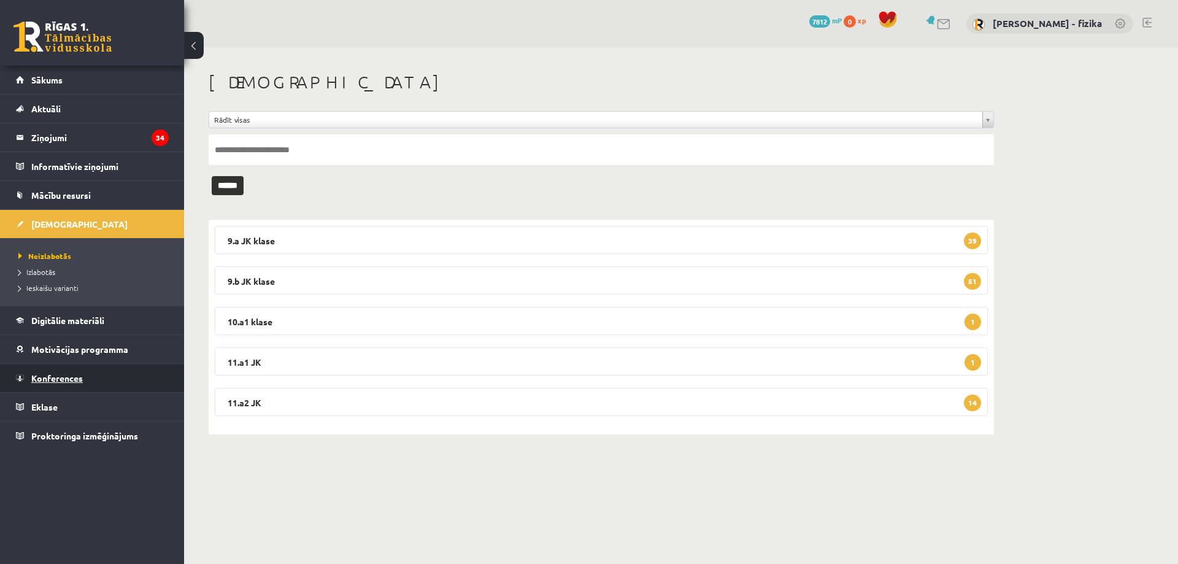
click at [80, 376] on span "Konferences" at bounding box center [57, 378] width 52 height 11
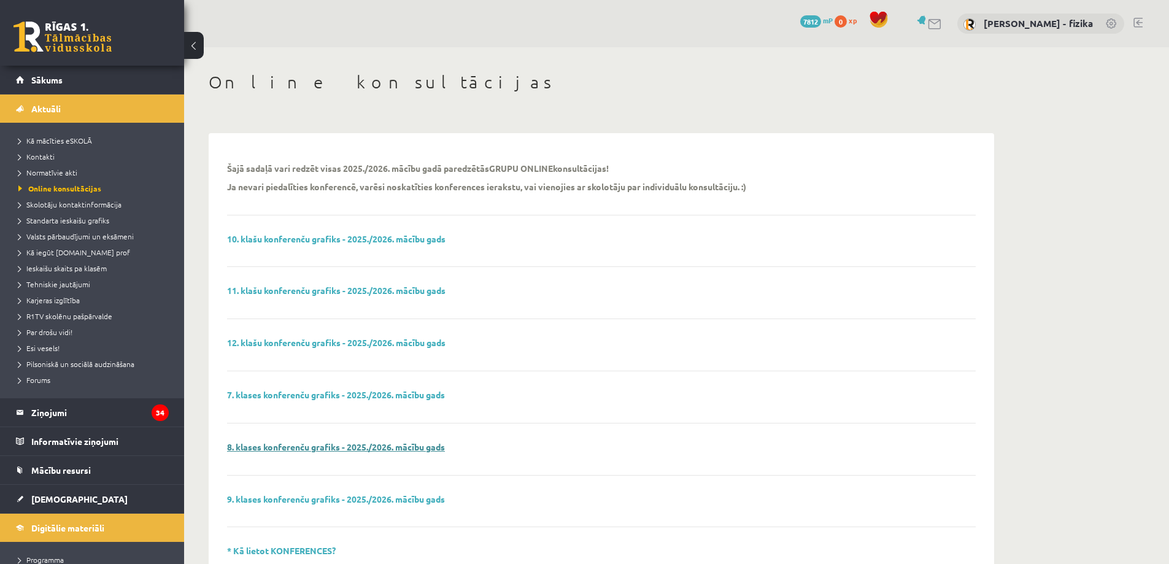
click at [297, 447] on link "8. klases konferenču grafiks - 2025./2026. mācību gads" at bounding box center [336, 446] width 218 height 11
